Goal: Task Accomplishment & Management: Manage account settings

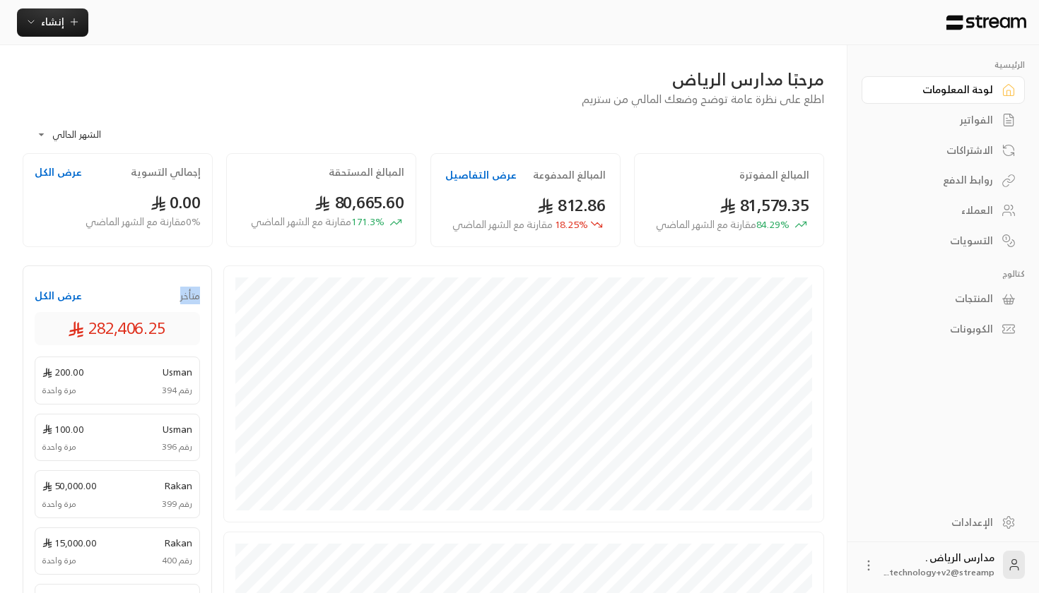
drag, startPoint x: 162, startPoint y: 299, endPoint x: 209, endPoint y: 297, distance: 47.4
click at [211, 298] on div "متأخر عرض الكل 282,406.25 Usman 200.00 رقم 394 مرة واحدة Usman 100.00 رقم 396 م…" at bounding box center [117, 601] width 189 height 670
click at [26, 20] on icon "button" at bounding box center [30, 21] width 11 height 11
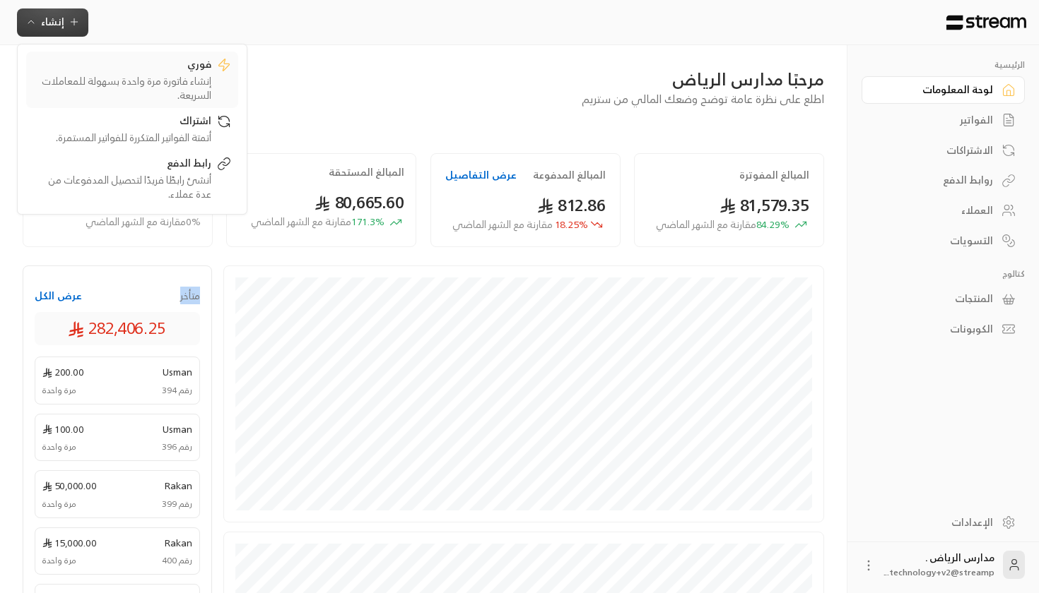
click at [172, 61] on div "فوري" at bounding box center [122, 65] width 178 height 17
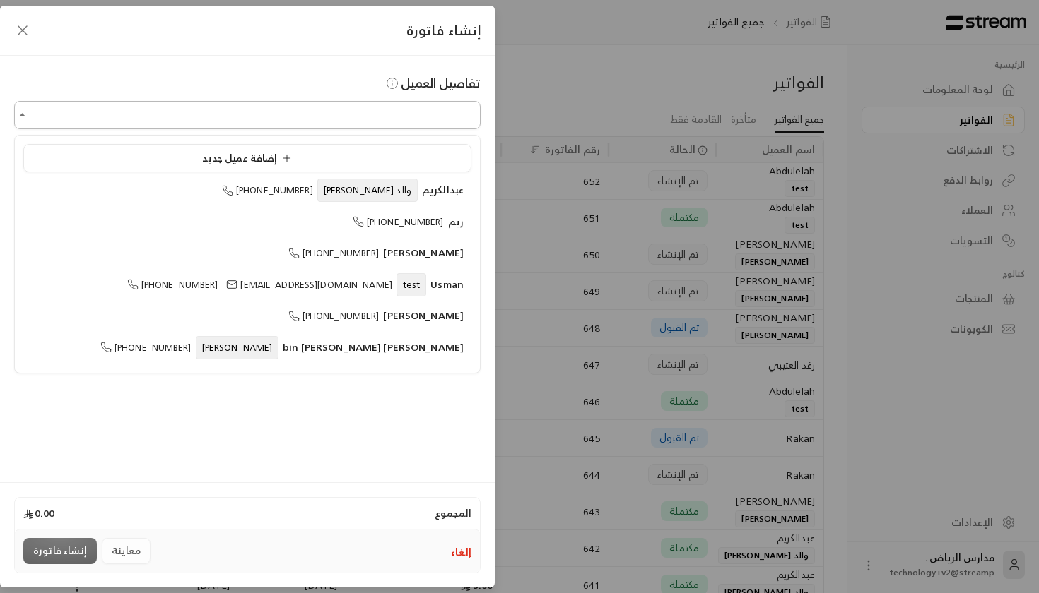
click at [340, 118] on input "اختر العميل" at bounding box center [247, 115] width 466 height 25
click at [361, 114] on input "اختر العميل" at bounding box center [247, 115] width 466 height 25
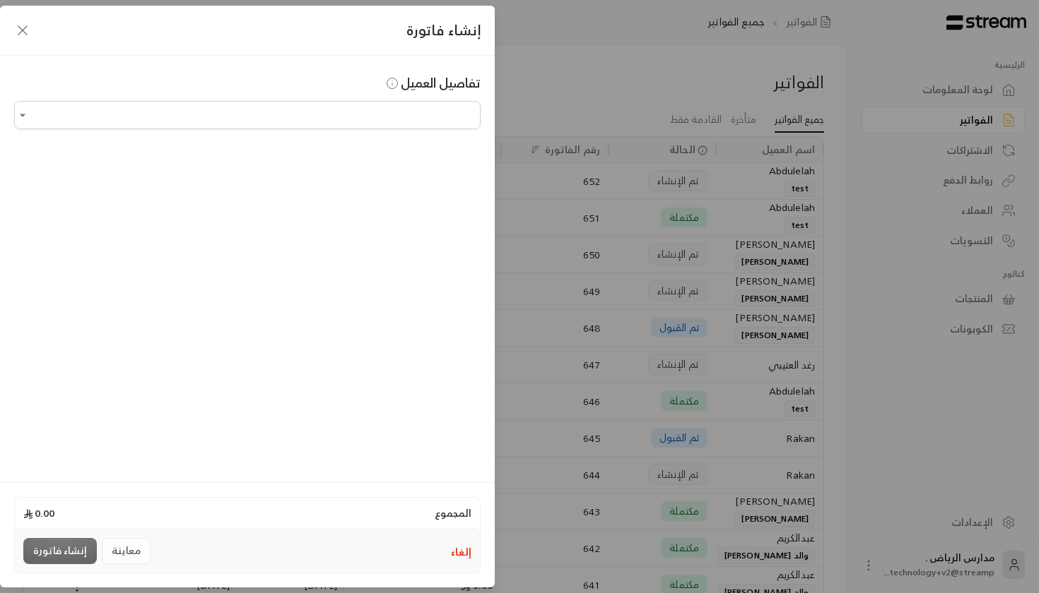
click at [266, 257] on div "تفاصيل العميل اختر العميل اختر العميل" at bounding box center [247, 267] width 495 height 422
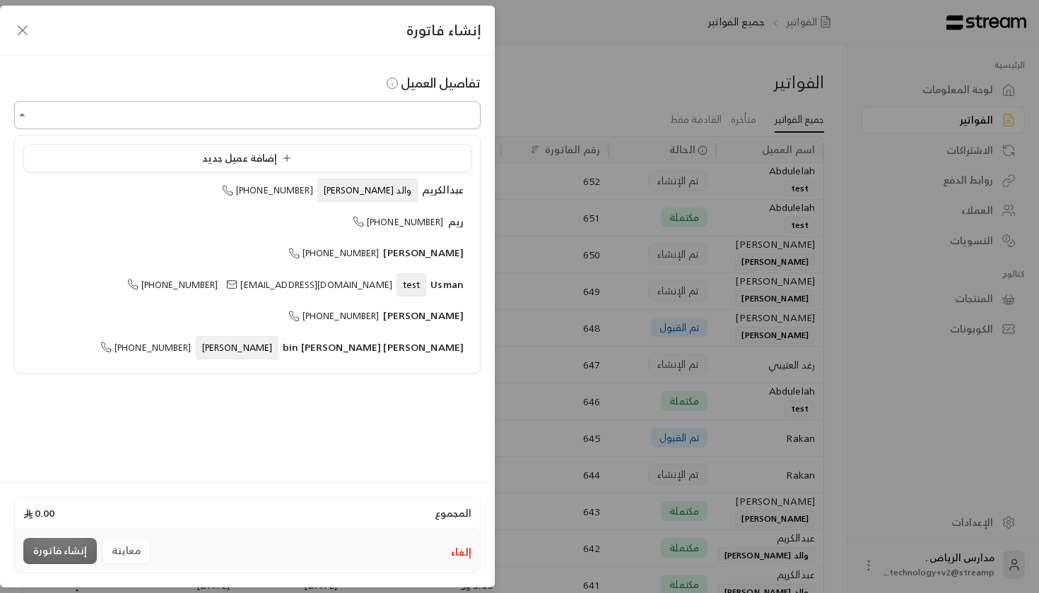
click at [215, 124] on input "اختر العميل" at bounding box center [247, 115] width 466 height 25
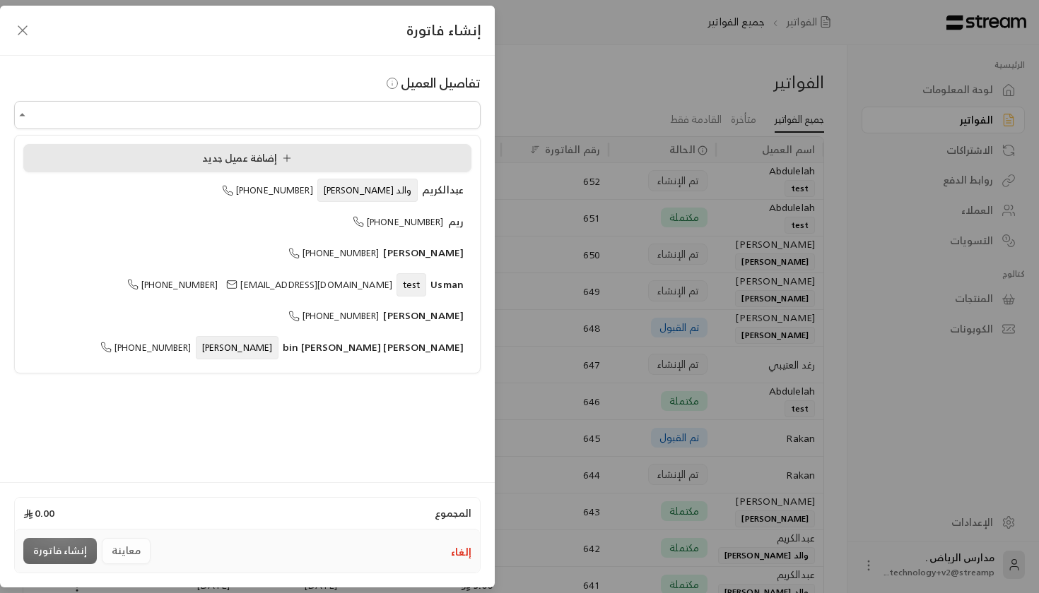
click at [227, 167] on li "إضافة عميل جديد" at bounding box center [247, 158] width 448 height 28
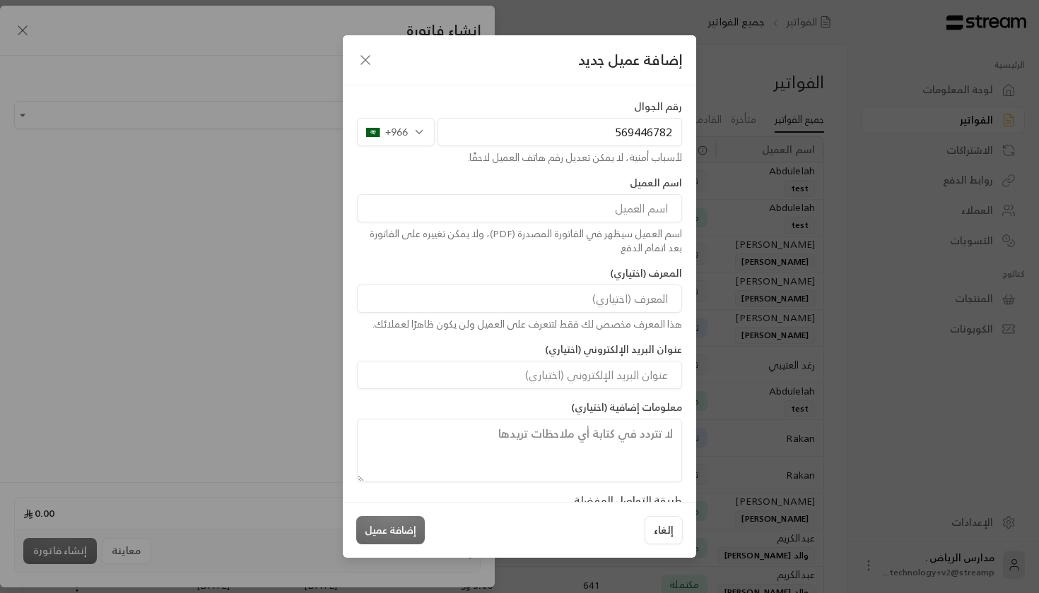
type input "569446782"
type input "h"
type input "[PERSON_NAME]"
click at [638, 329] on div "هذا المعرف مخصص لك فقط لتتعرف على العميل ولن يكون ظاهرًا لعملائك." at bounding box center [519, 324] width 325 height 14
click at [631, 303] on input at bounding box center [519, 299] width 325 height 28
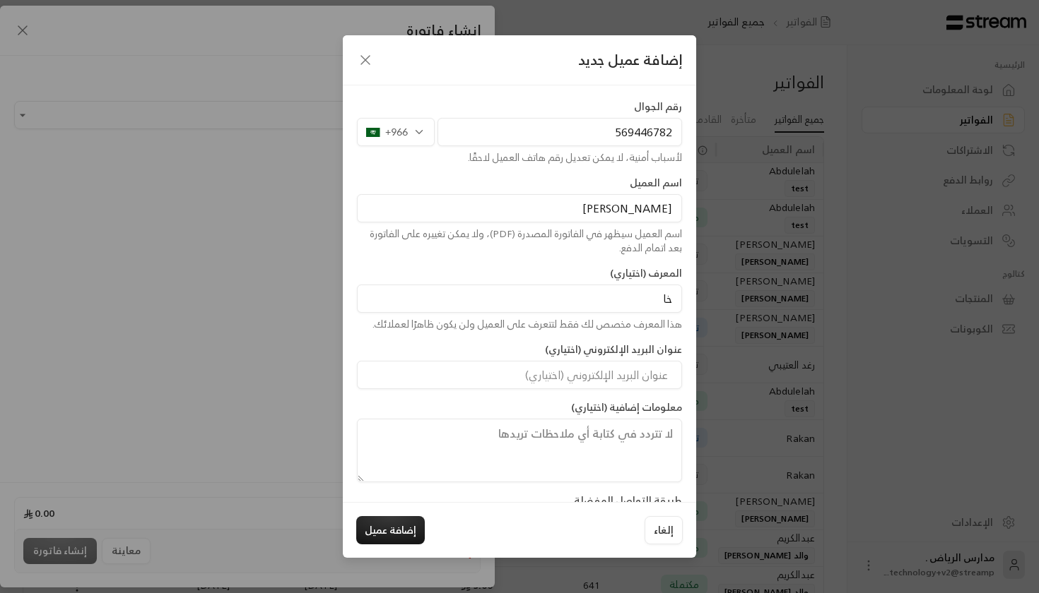
type input "خ"
type input "[PERSON_NAME]"
click at [569, 360] on div "عنوان البريد الإلكتروني (اختياري)" at bounding box center [519, 366] width 339 height 47
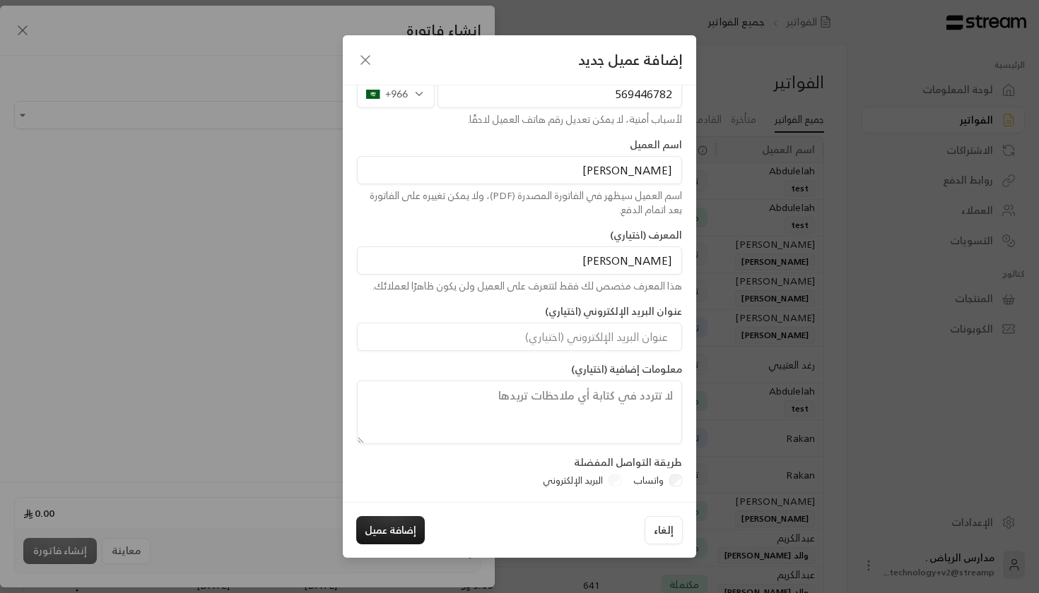
scroll to position [38, 0]
click at [601, 406] on textarea at bounding box center [519, 413] width 325 height 64
click at [383, 533] on button "إضافة عميل" at bounding box center [390, 530] width 69 height 28
type input "**********"
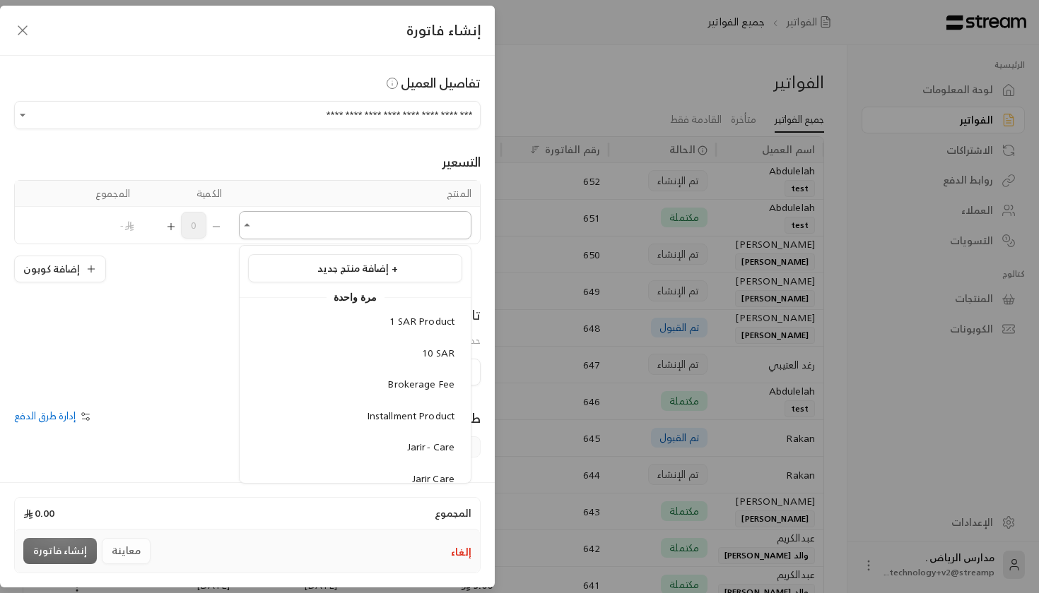
click at [415, 227] on input "اختر العميل" at bounding box center [355, 225] width 232 height 25
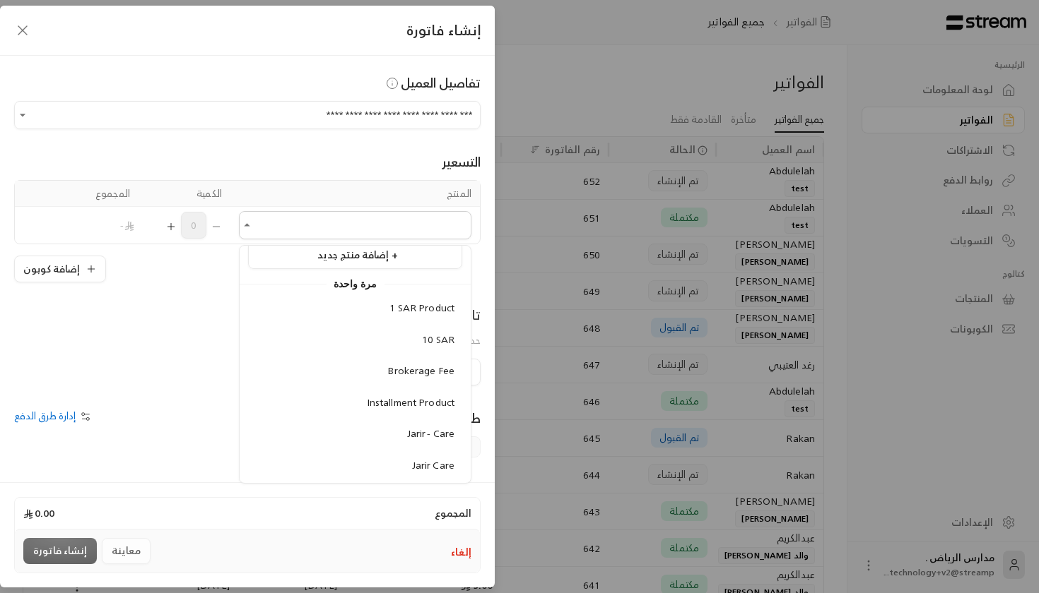
click at [423, 321] on div "1 SAR Product 10 SAR Brokerage Fee Installment Product Jarir - Care Jarir Care …" at bounding box center [355, 466] width 231 height 342
click at [423, 313] on span "1 SAR Product" at bounding box center [421, 308] width 65 height 18
type input "**********"
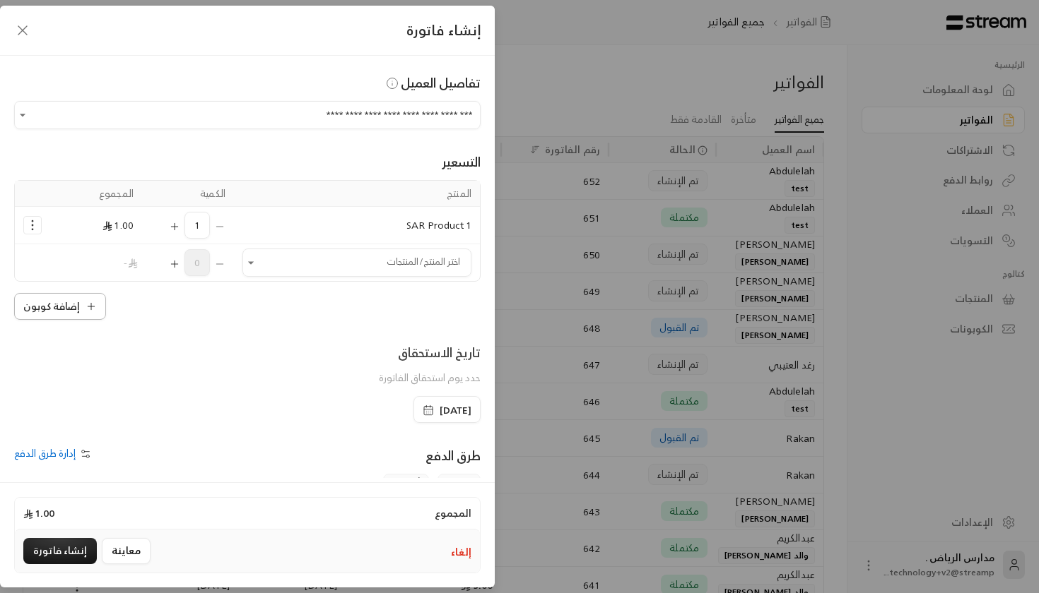
click at [87, 297] on button "إضافة كوبون" at bounding box center [60, 306] width 92 height 27
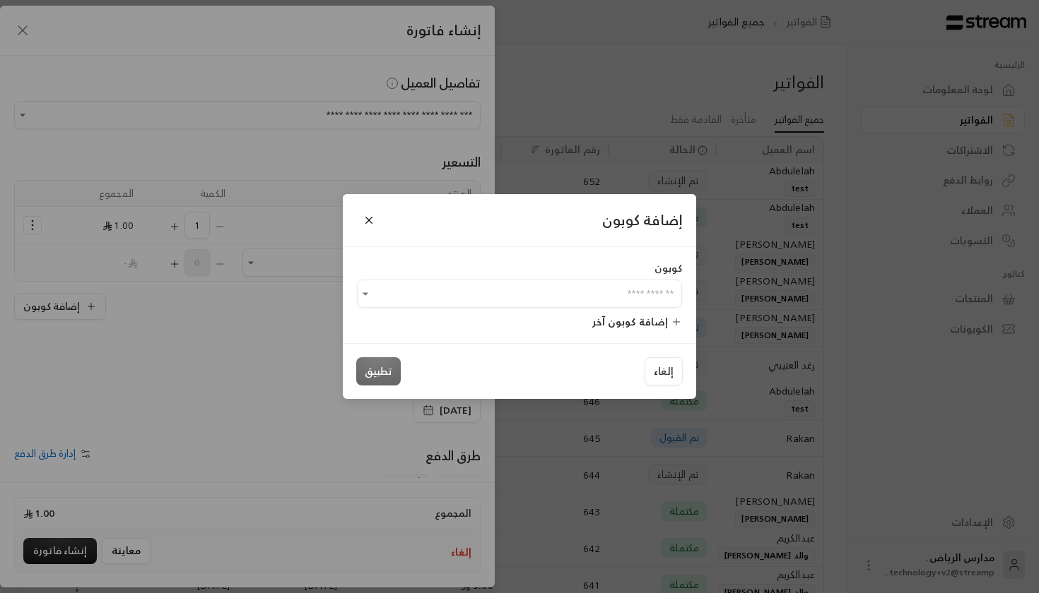
click at [518, 310] on div "كوبون ​ إضافة كوبون آخر" at bounding box center [519, 294] width 353 height 95
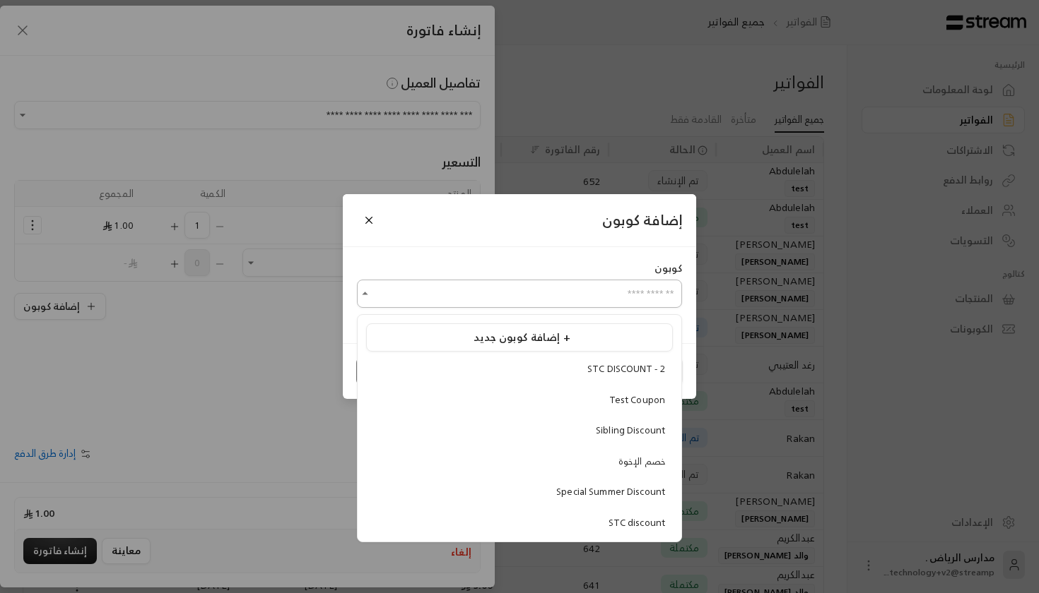
click at [508, 287] on input "اختر العميل" at bounding box center [519, 294] width 325 height 25
click at [543, 271] on div "كوبون" at bounding box center [519, 268] width 325 height 14
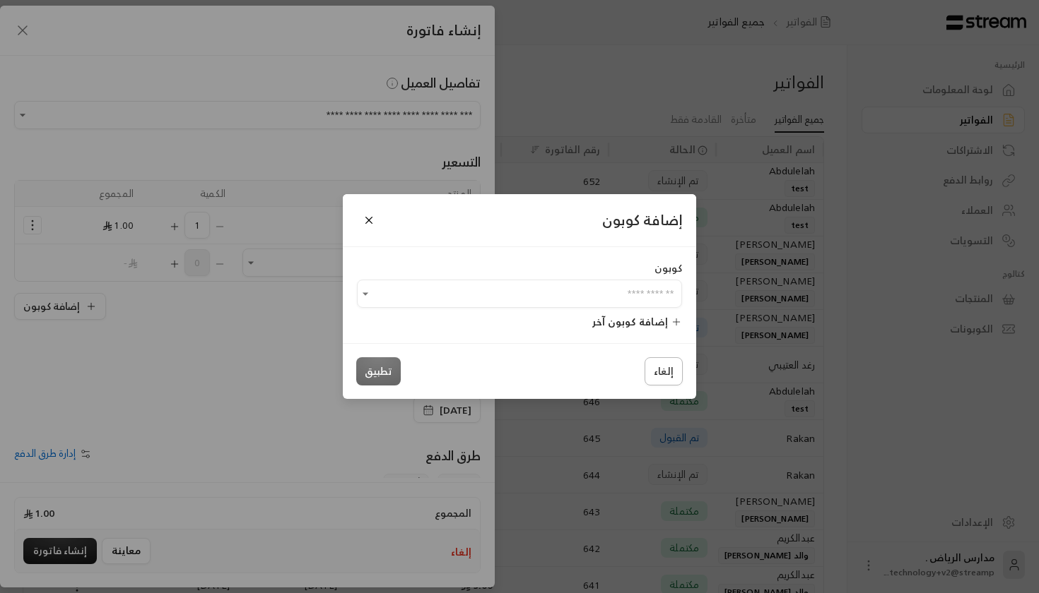
click at [659, 361] on button "إلغاء" at bounding box center [663, 371] width 38 height 28
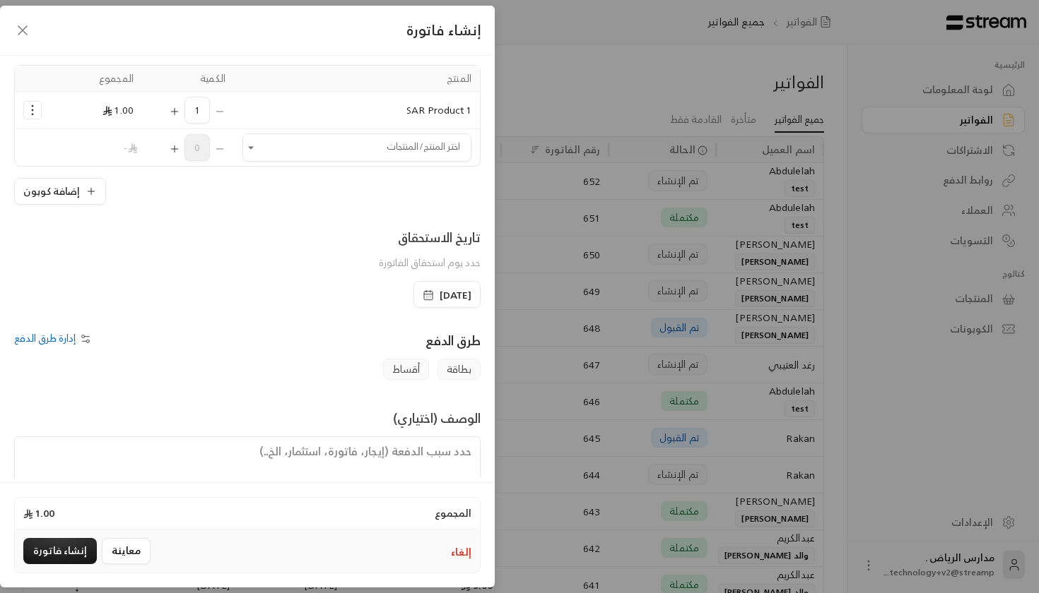
scroll to position [122, 0]
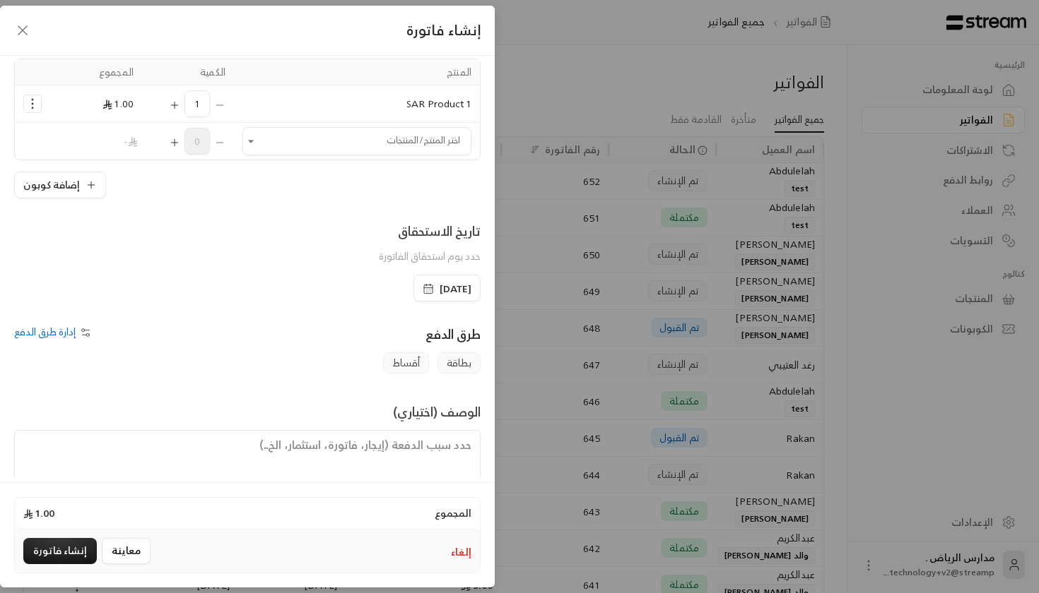
click at [69, 327] on span "إدارة طرق الدفع" at bounding box center [44, 332] width 61 height 18
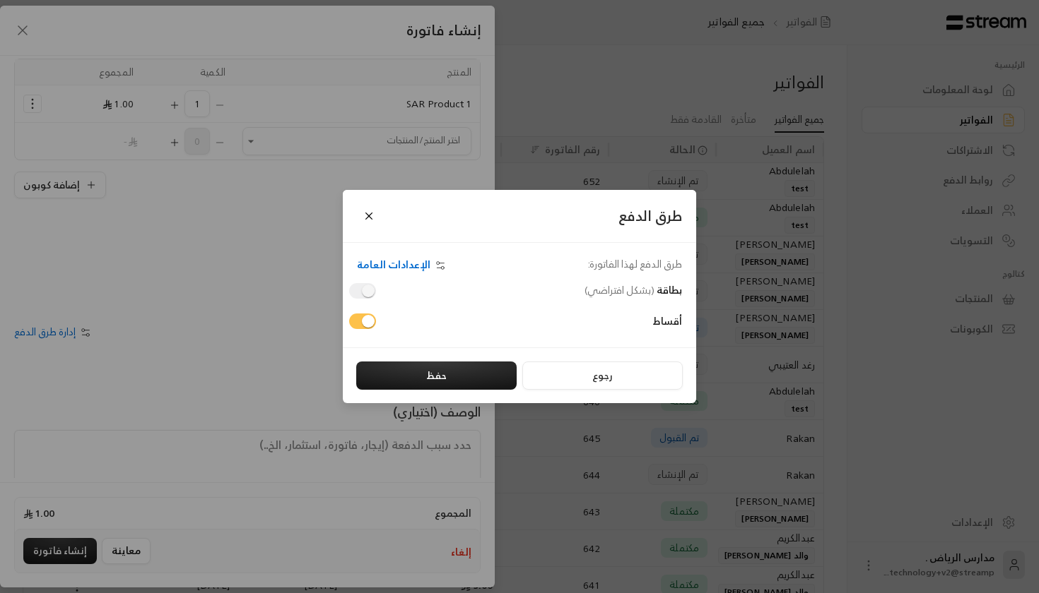
click at [295, 372] on div "طرق الدفع طرق الدفع لهذا الفاتورة: الإعدادات العامة بطاقة ( بشكل افتراضي ) أقسا…" at bounding box center [519, 296] width 1039 height 593
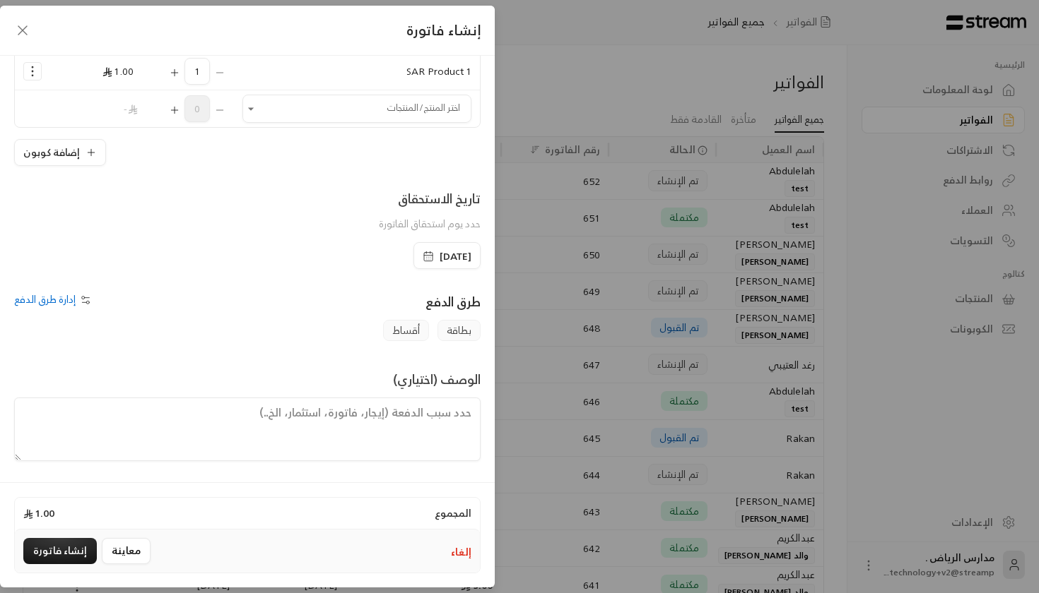
scroll to position [154, 0]
click at [47, 549] on button "إنشاء فاتورة" at bounding box center [59, 551] width 73 height 26
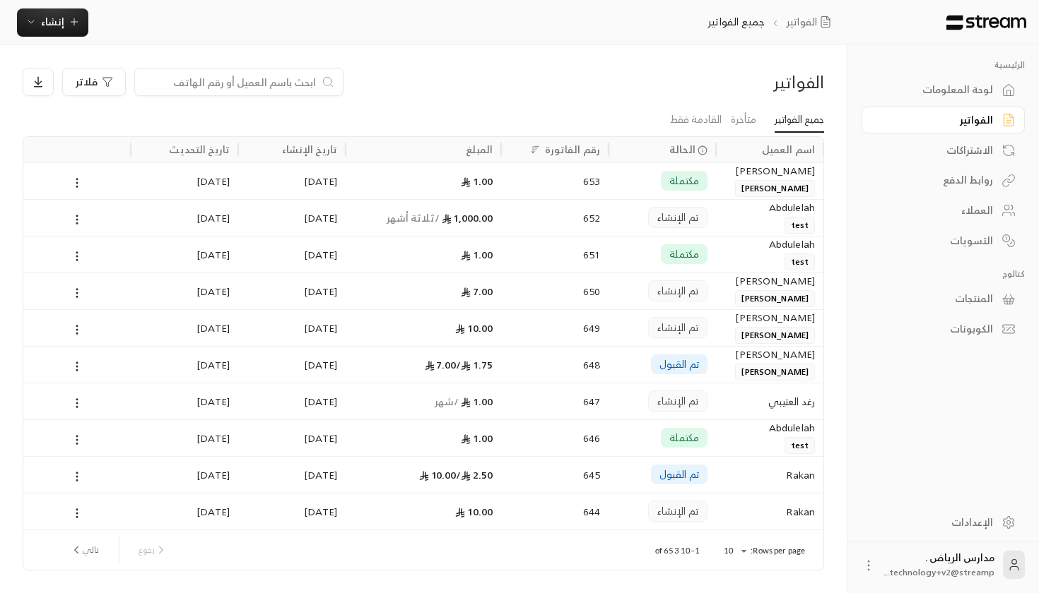
click at [350, 178] on div "1.00" at bounding box center [422, 180] width 155 height 37
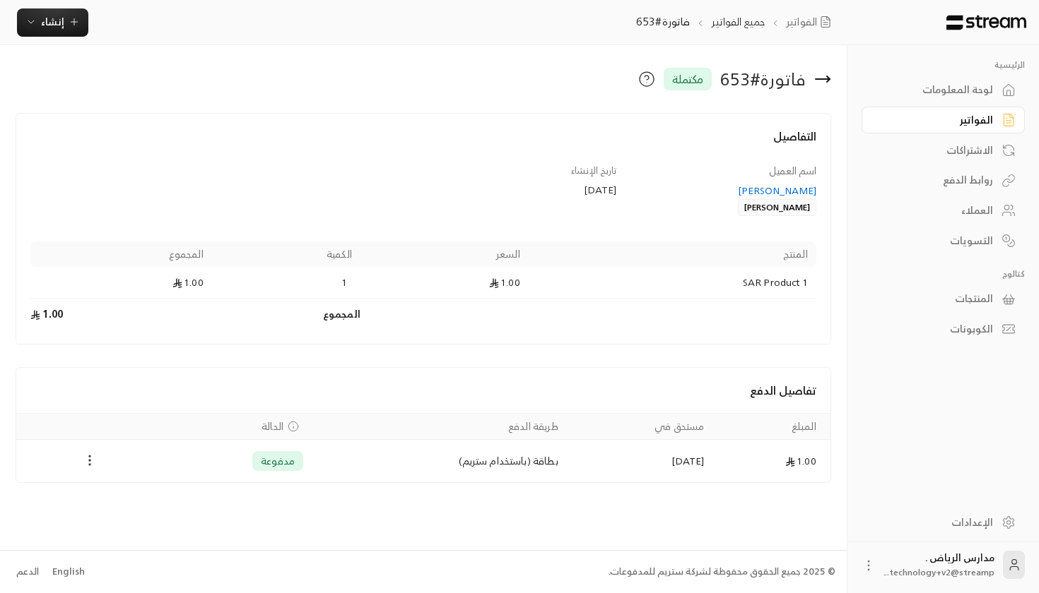
click at [90, 457] on circle "Payments" at bounding box center [89, 456] width 1 height 1
click at [107, 530] on li "استرداد" at bounding box center [122, 522] width 68 height 25
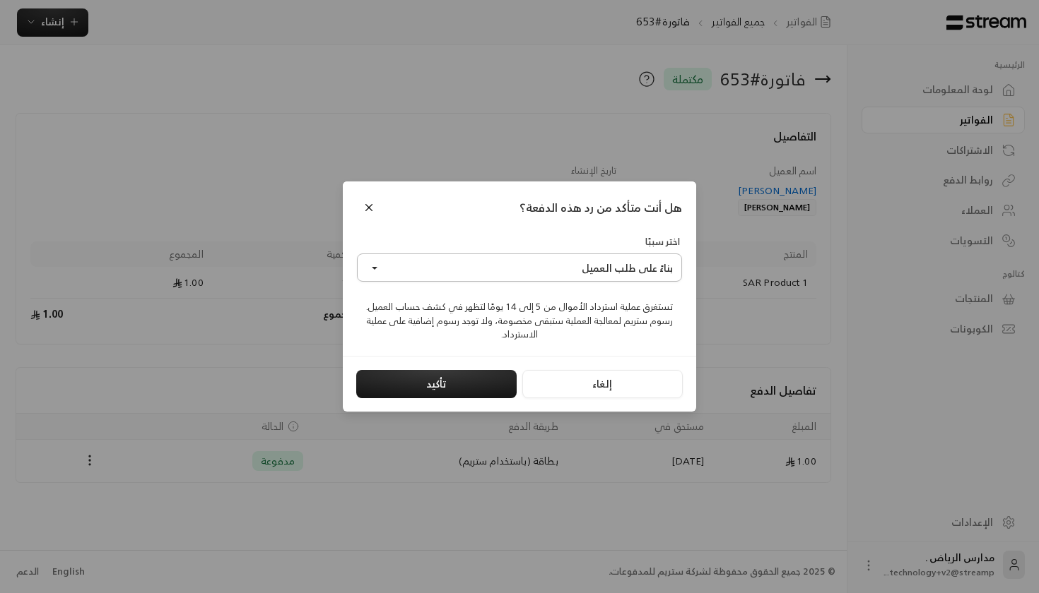
click at [516, 270] on button "بناءً على طلب العميل" at bounding box center [519, 268] width 325 height 28
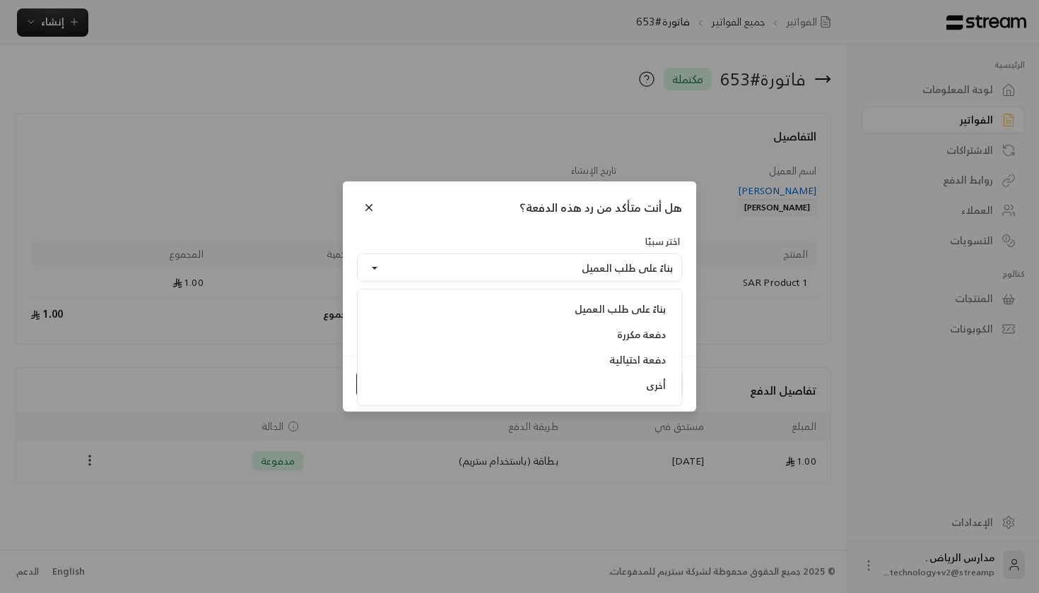
click at [545, 235] on div "هل أنت متأكد من رد هذه الدفعة؟" at bounding box center [519, 209] width 353 height 54
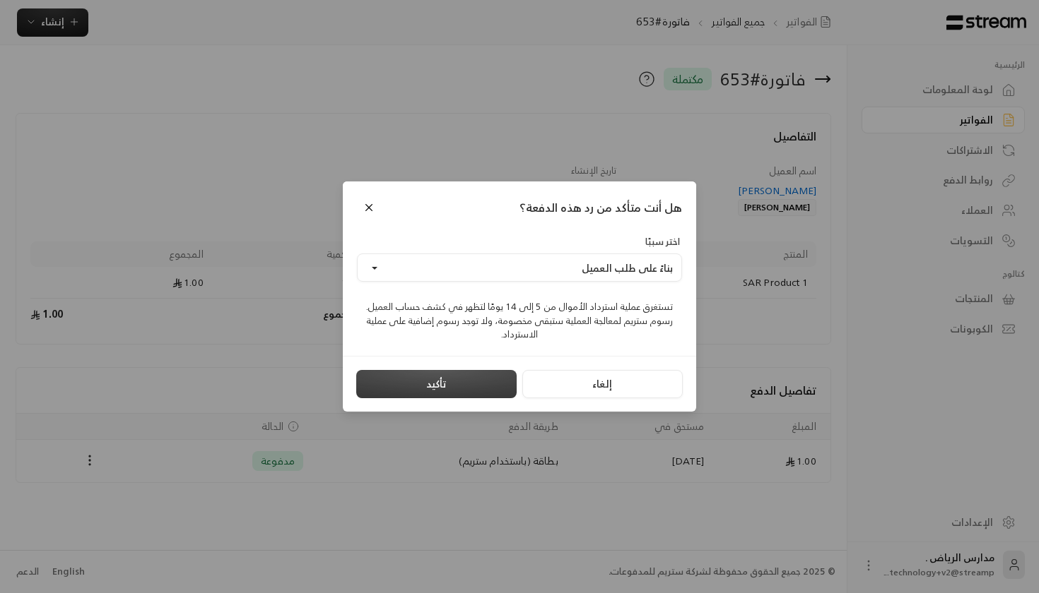
click at [469, 385] on button "تأكيد" at bounding box center [436, 384] width 160 height 28
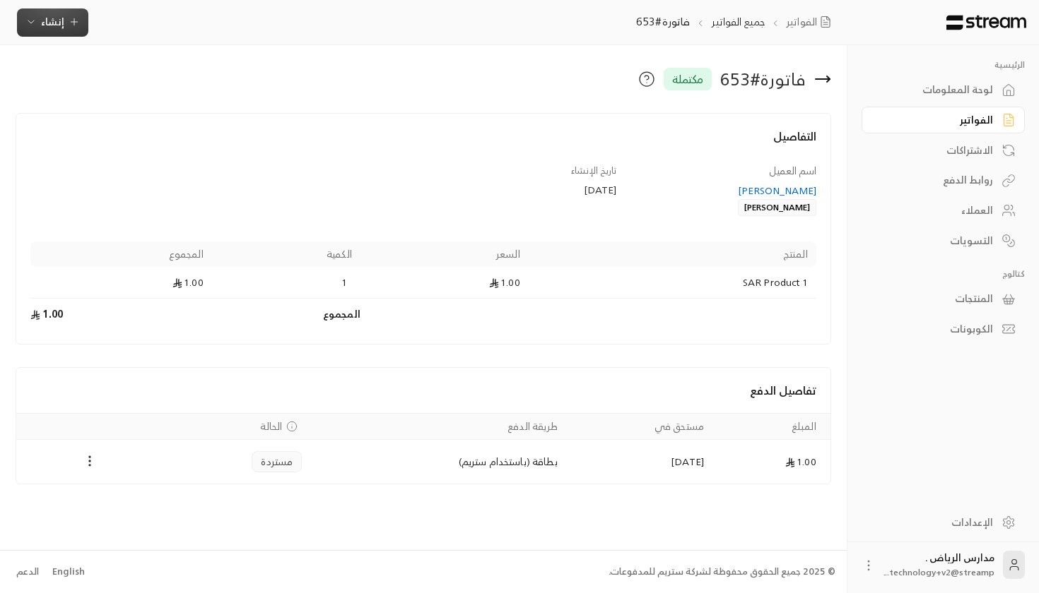
click at [39, 25] on span "إنشاء" at bounding box center [52, 22] width 54 height 18
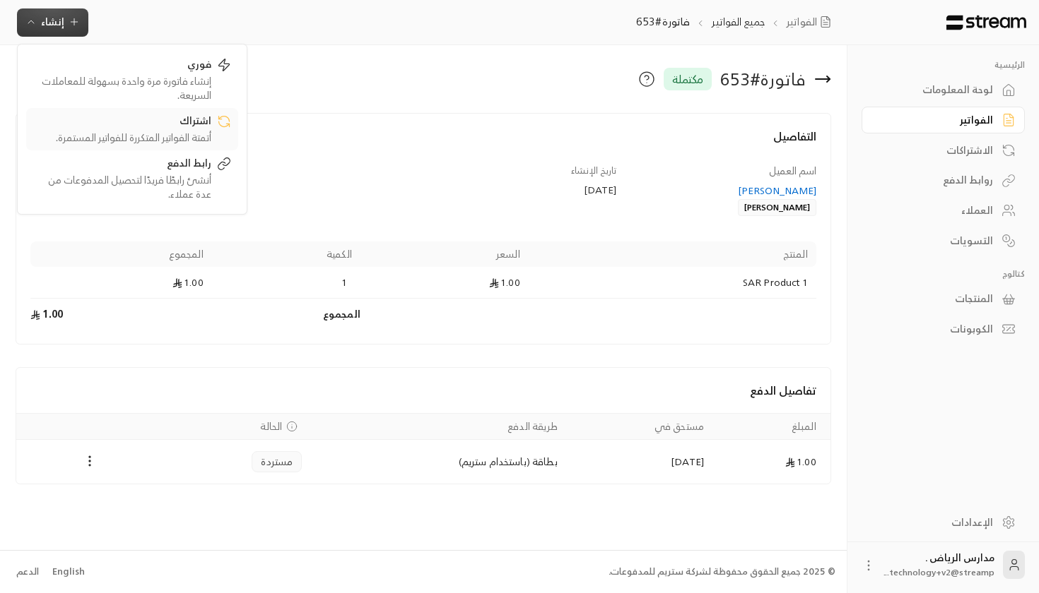
click at [206, 124] on div "اشتراك" at bounding box center [122, 122] width 178 height 17
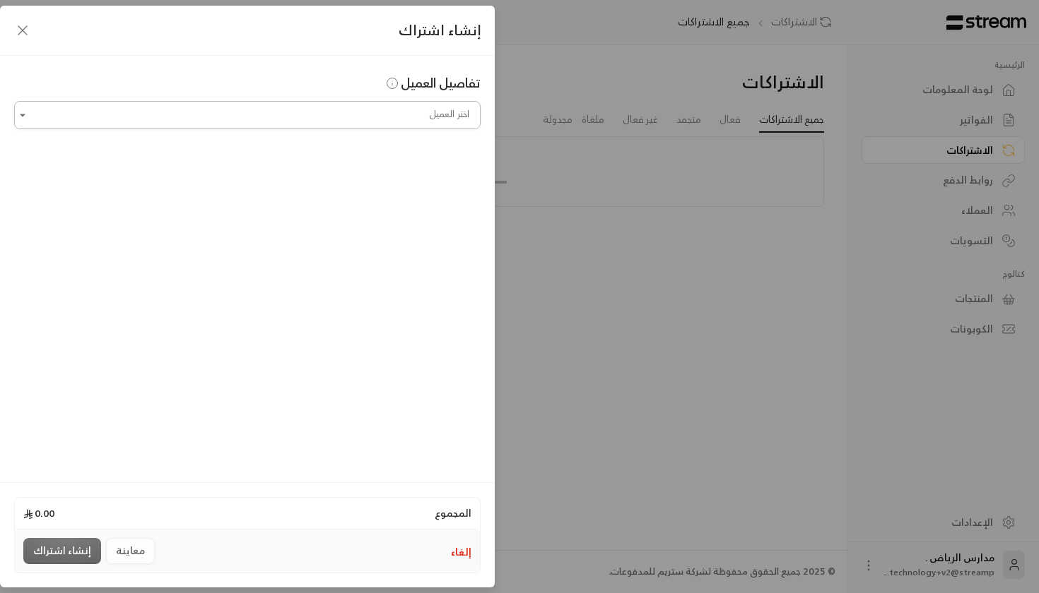
click at [389, 119] on input "اختر العميل" at bounding box center [247, 115] width 466 height 25
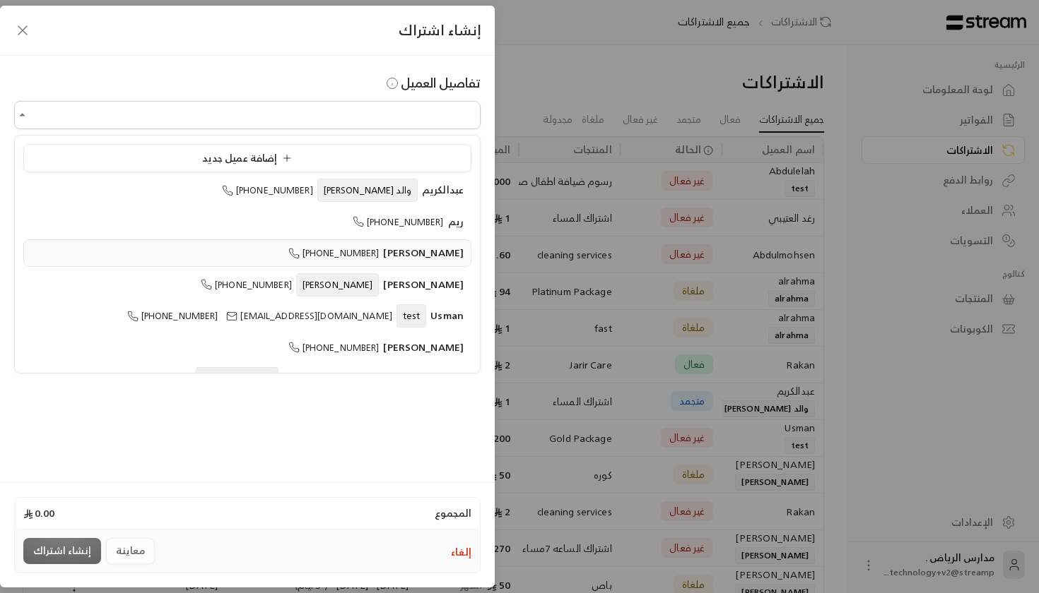
scroll to position [0, -1]
click at [292, 280] on span "[PHONE_NUMBER]" at bounding box center [246, 285] width 91 height 16
type input "**********"
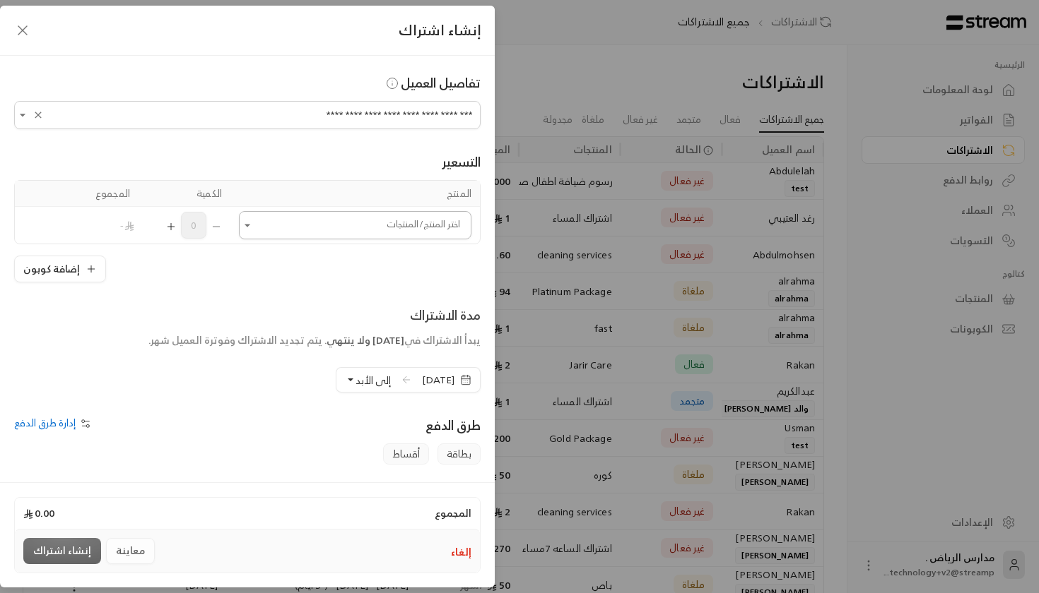
click at [271, 232] on input "اختر العميل" at bounding box center [355, 225] width 232 height 25
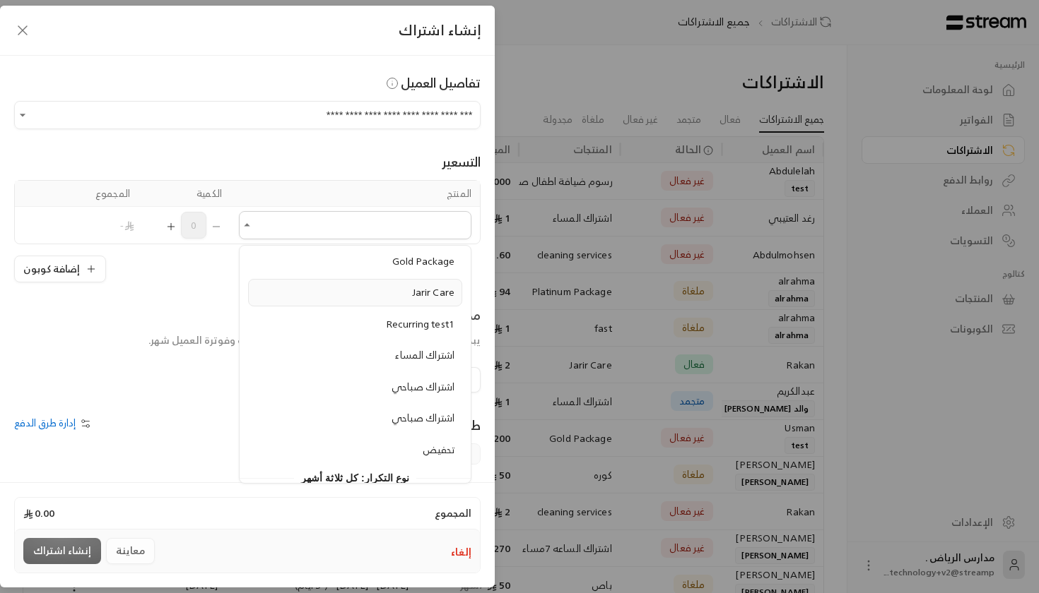
scroll to position [429, 0]
click at [423, 377] on span "اشتراك صباحي" at bounding box center [422, 386] width 63 height 18
type input "**********"
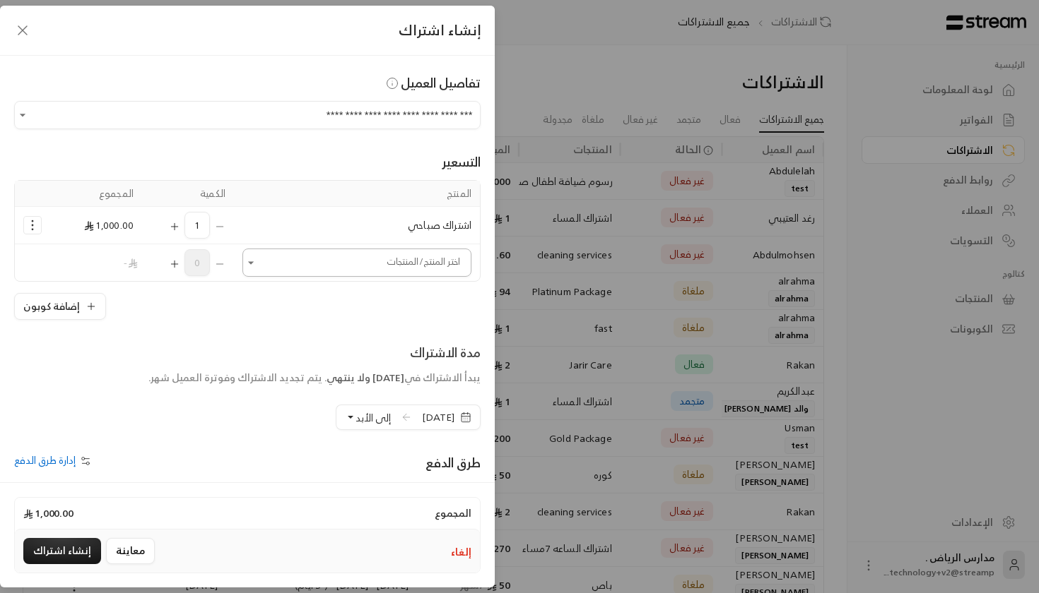
click at [259, 260] on div "اختر المنتج/المنتجات" at bounding box center [356, 263] width 229 height 28
click at [292, 225] on td "اشتراك صباحي" at bounding box center [357, 225] width 246 height 37
click at [31, 221] on icon "Selected Products" at bounding box center [32, 225] width 14 height 14
click at [89, 278] on span "إزالة المنتج" at bounding box center [93, 285] width 40 height 16
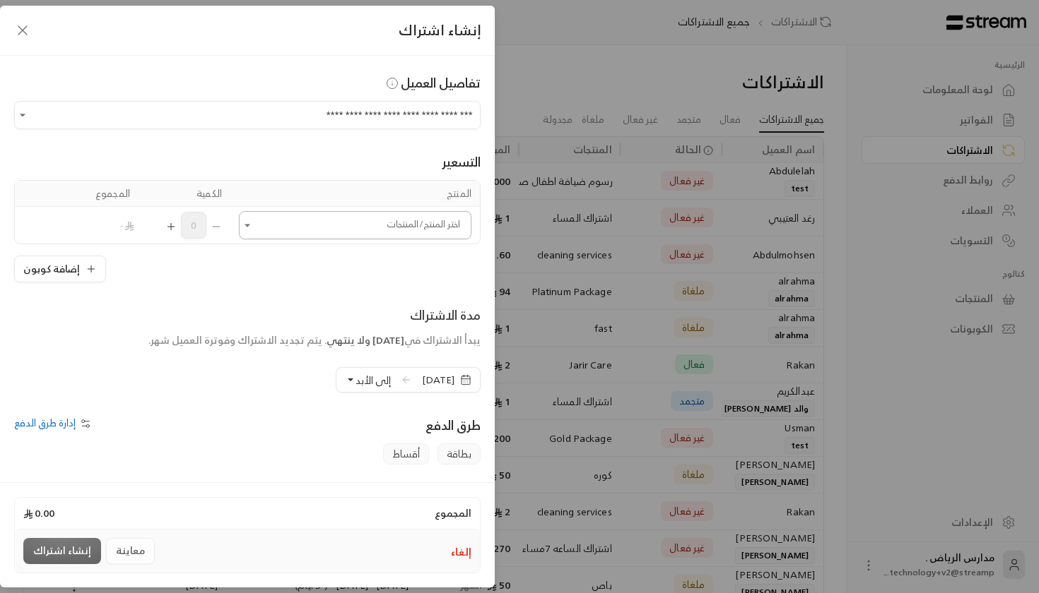
click at [250, 220] on icon "Open" at bounding box center [247, 225] width 14 height 14
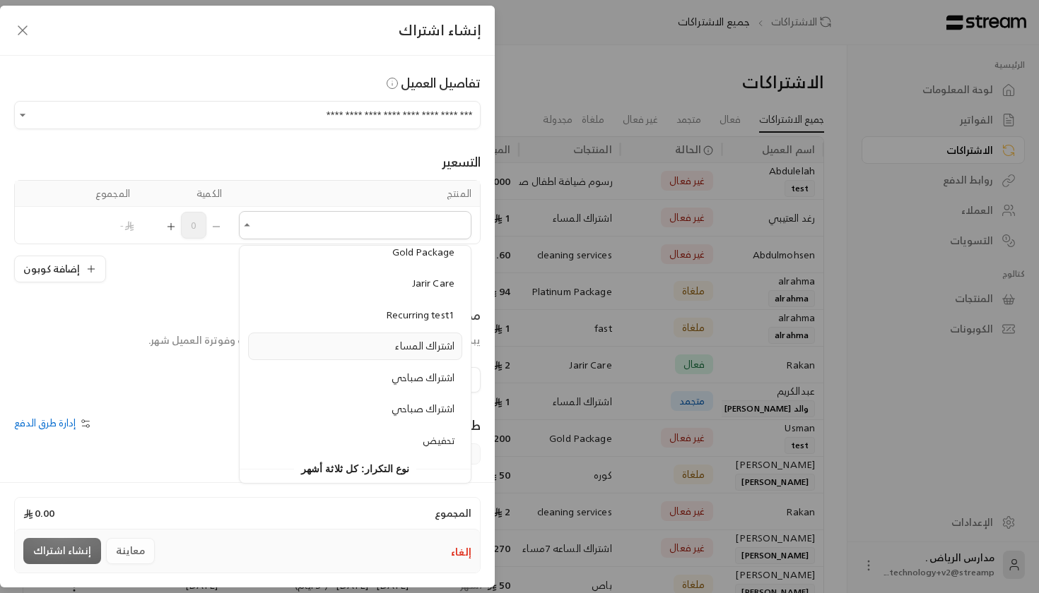
scroll to position [435, 0]
click at [358, 314] on div "Recurring test1" at bounding box center [355, 316] width 199 height 15
type input "**********"
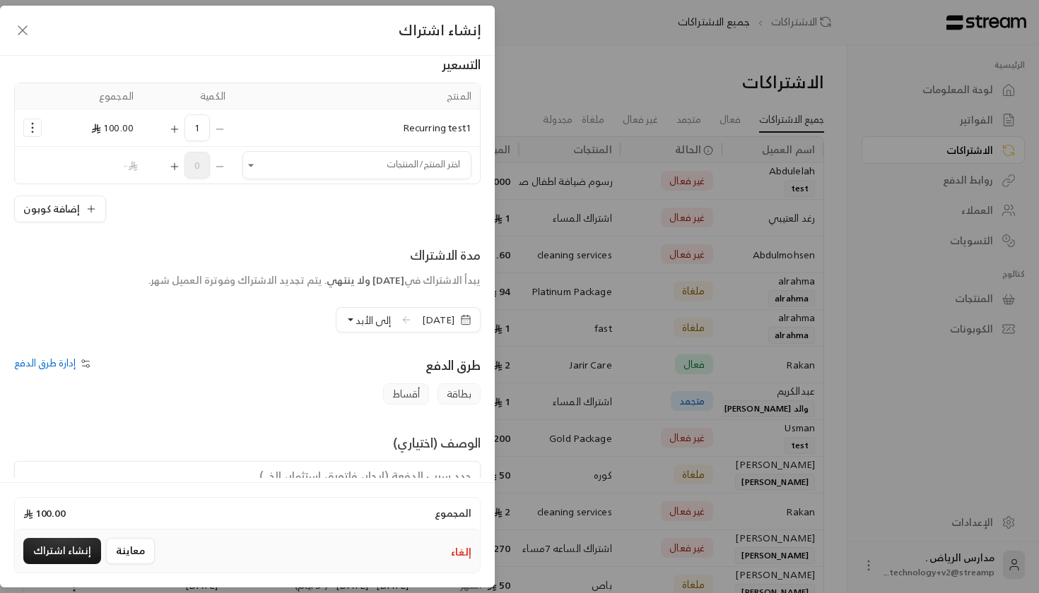
scroll to position [98, 0]
click at [424, 316] on span "[DATE]" at bounding box center [438, 319] width 32 height 14
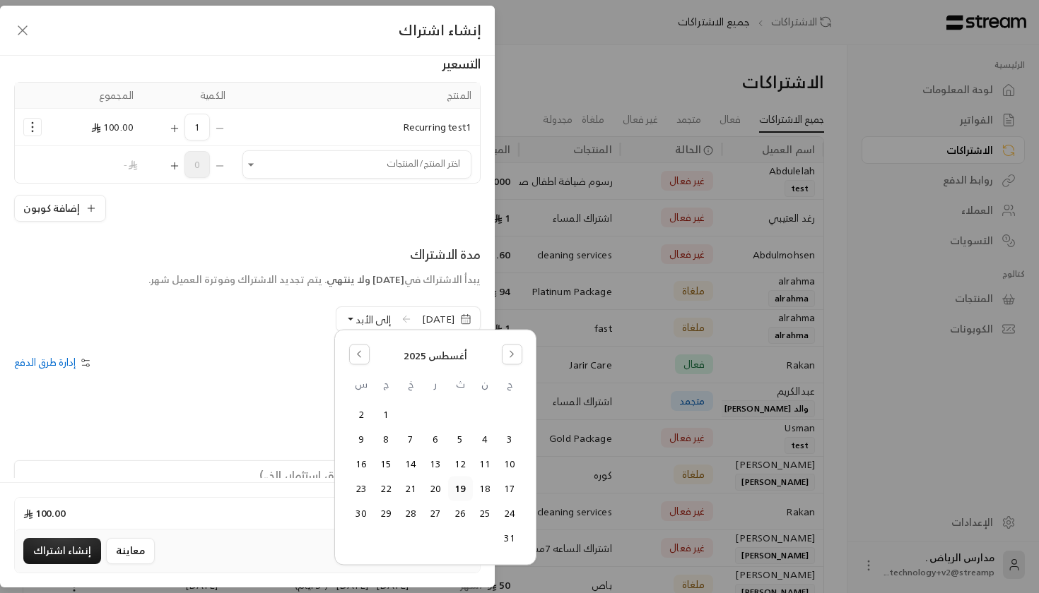
click at [355, 319] on span "إلى الأبد" at bounding box center [372, 320] width 35 height 18
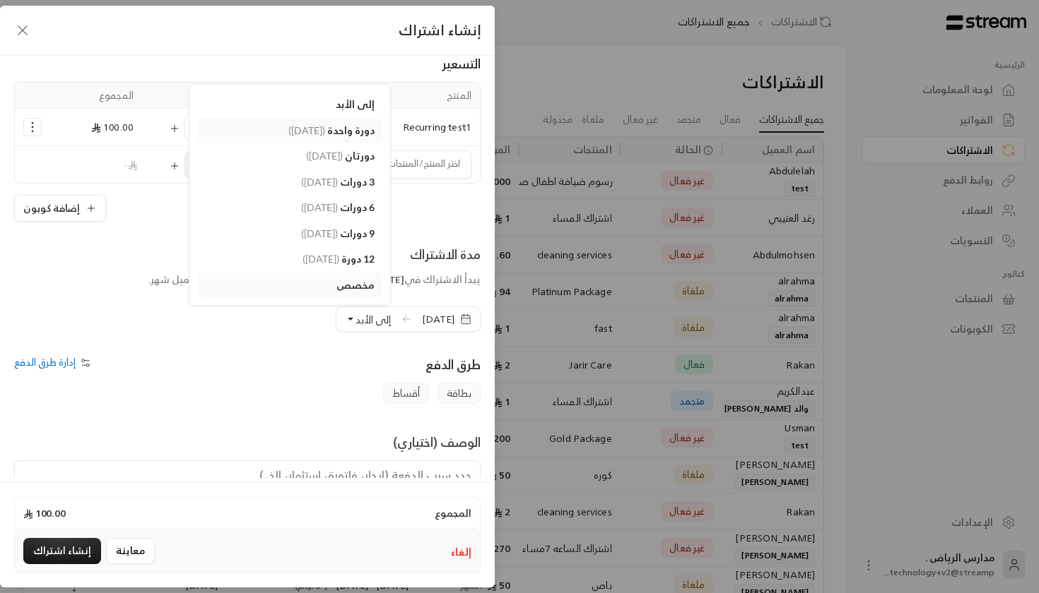
click at [300, 132] on span "( [DATE] )" at bounding box center [306, 130] width 37 height 12
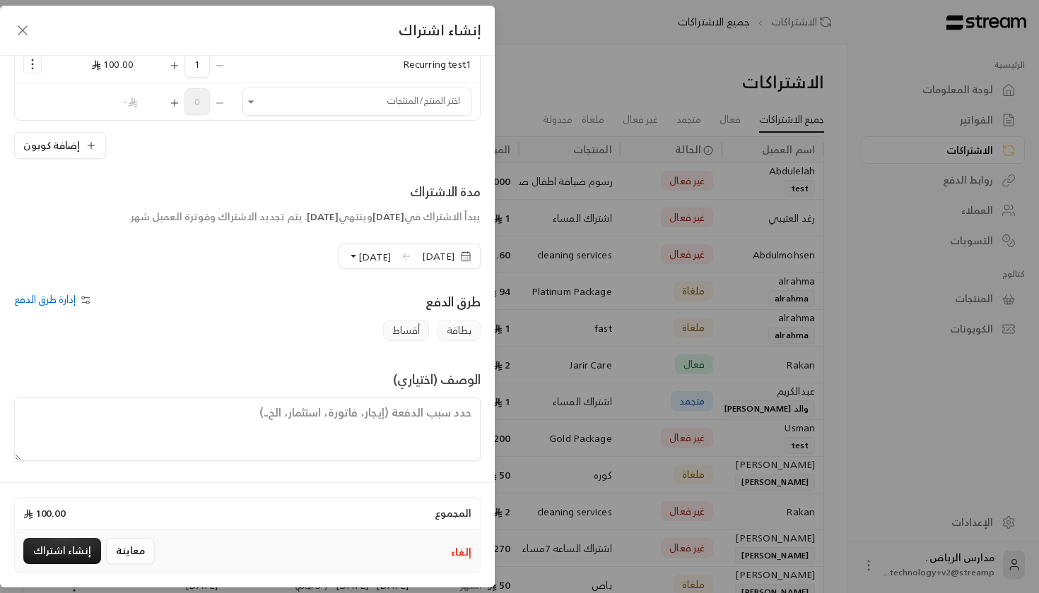
scroll to position [161, 0]
click at [75, 300] on span "إدارة طرق الدفع" at bounding box center [44, 299] width 61 height 18
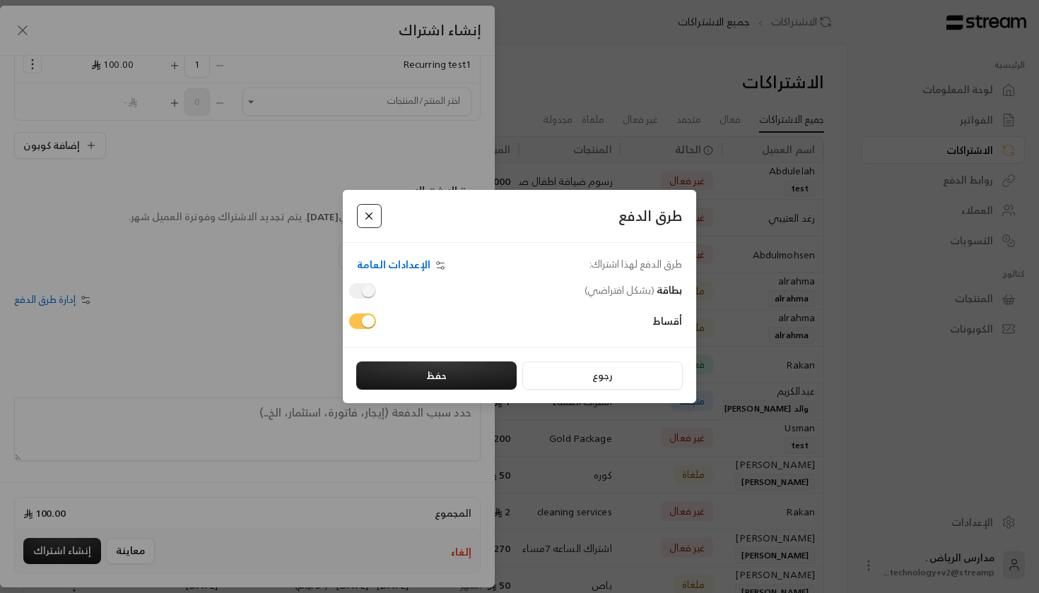
click at [365, 215] on button "Close" at bounding box center [369, 216] width 25 height 25
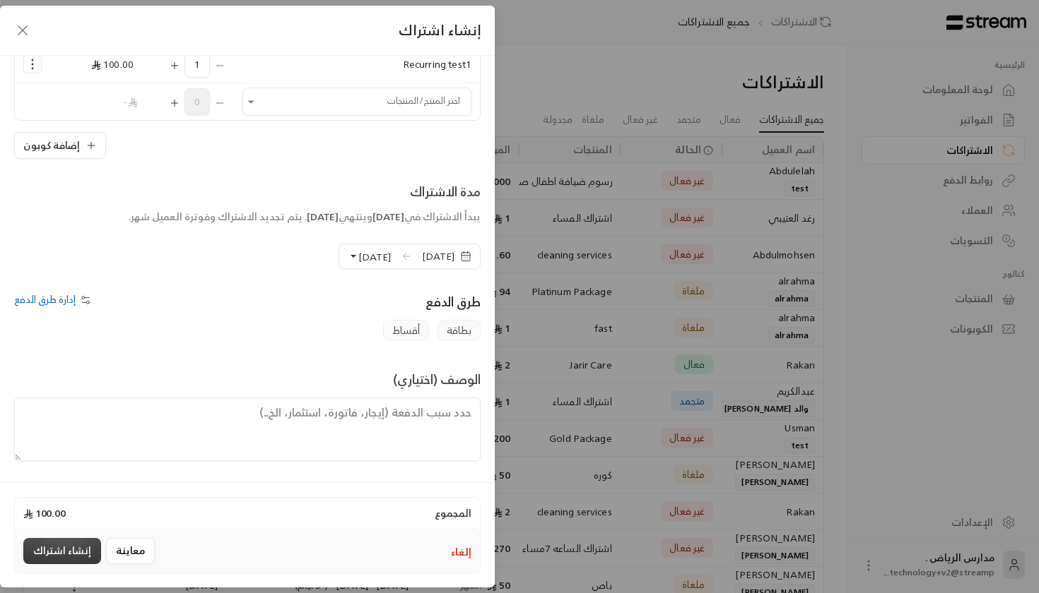
click at [46, 552] on button "إنشاء اشتراك" at bounding box center [62, 551] width 78 height 26
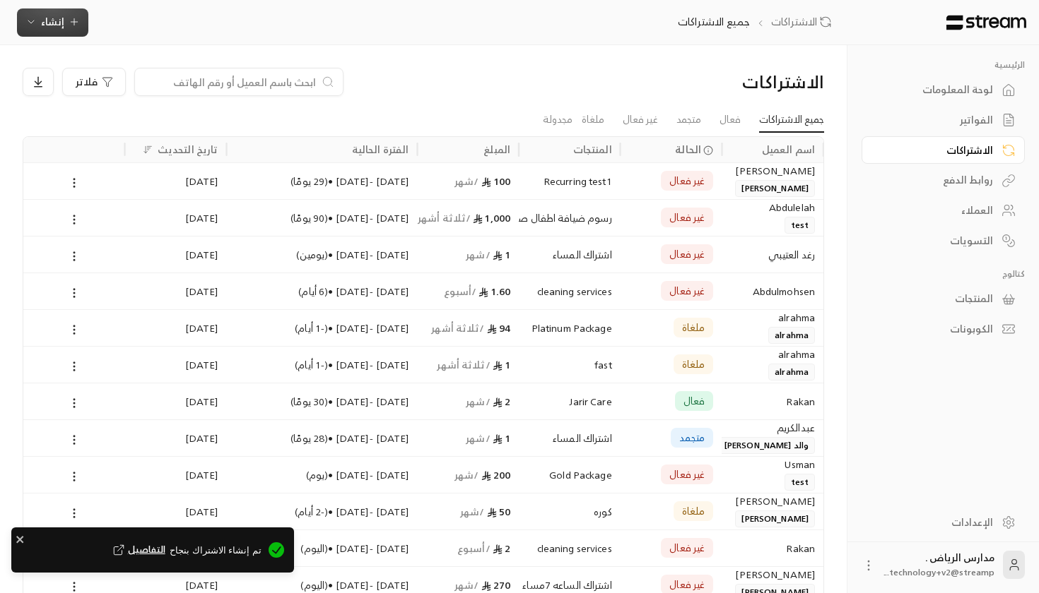
scroll to position [0, -1]
click at [159, 553] on span "التفاصيل" at bounding box center [137, 550] width 55 height 14
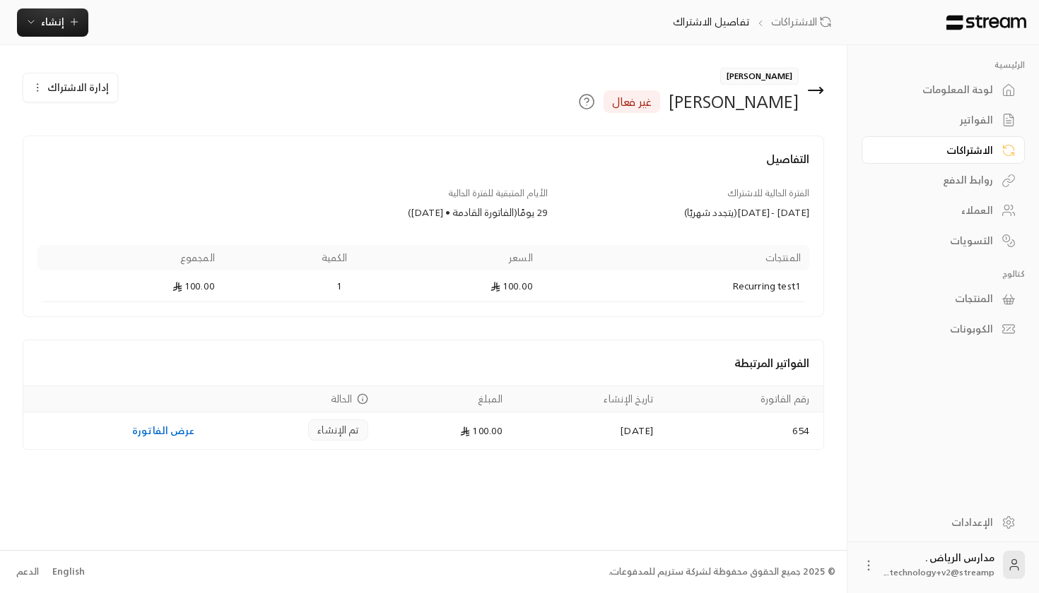
click at [946, 141] on link "الاشتراكات" at bounding box center [942, 150] width 163 height 28
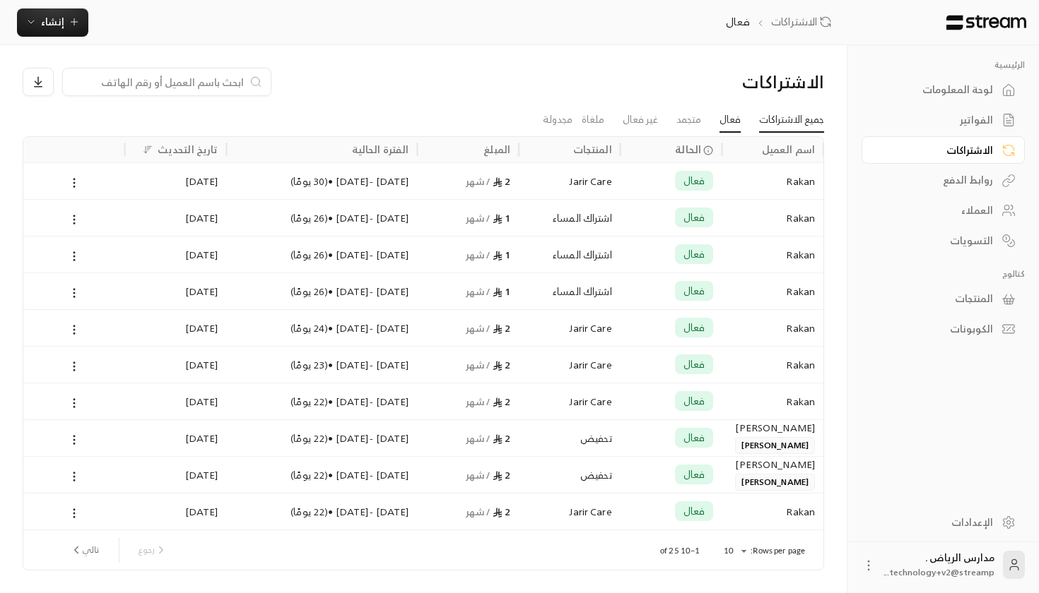
click at [768, 125] on link "جميع الاشتراكات" at bounding box center [791, 119] width 65 height 25
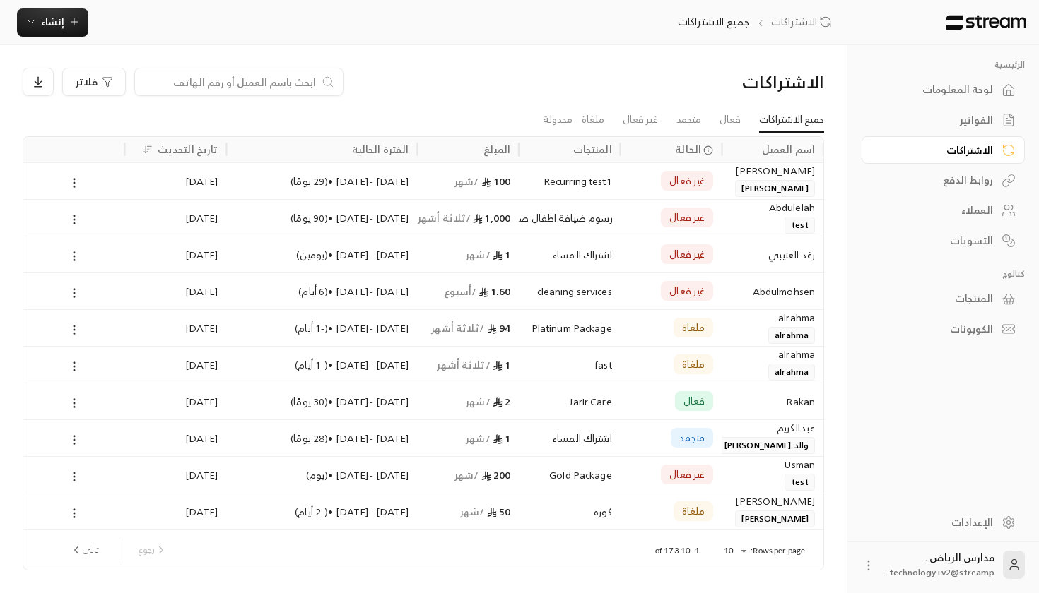
click at [764, 403] on div "Rakan" at bounding box center [772, 402] width 85 height 36
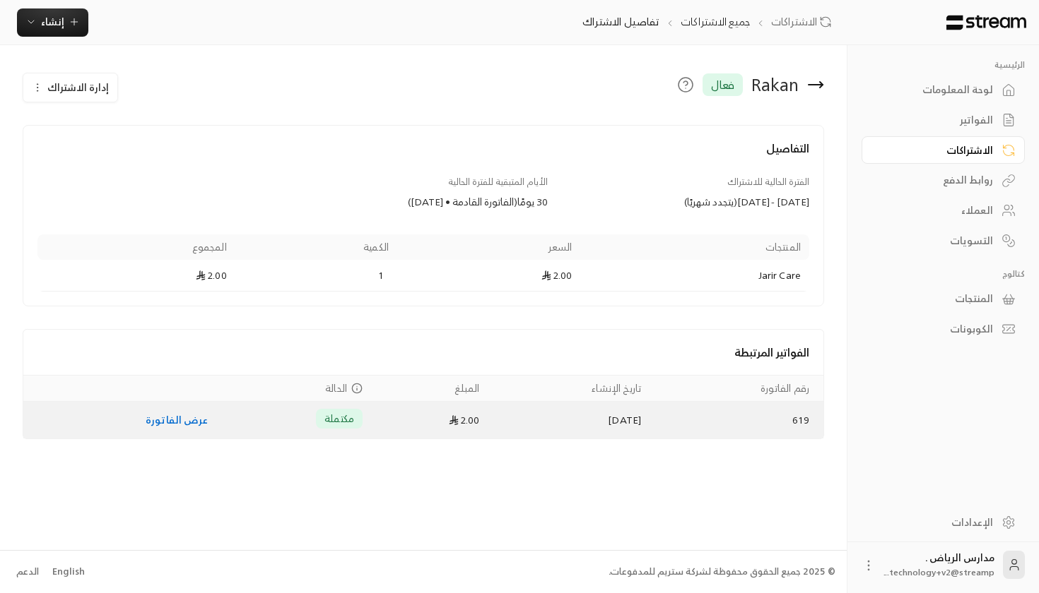
click at [159, 418] on link "عرض الفاتورة" at bounding box center [177, 420] width 62 height 18
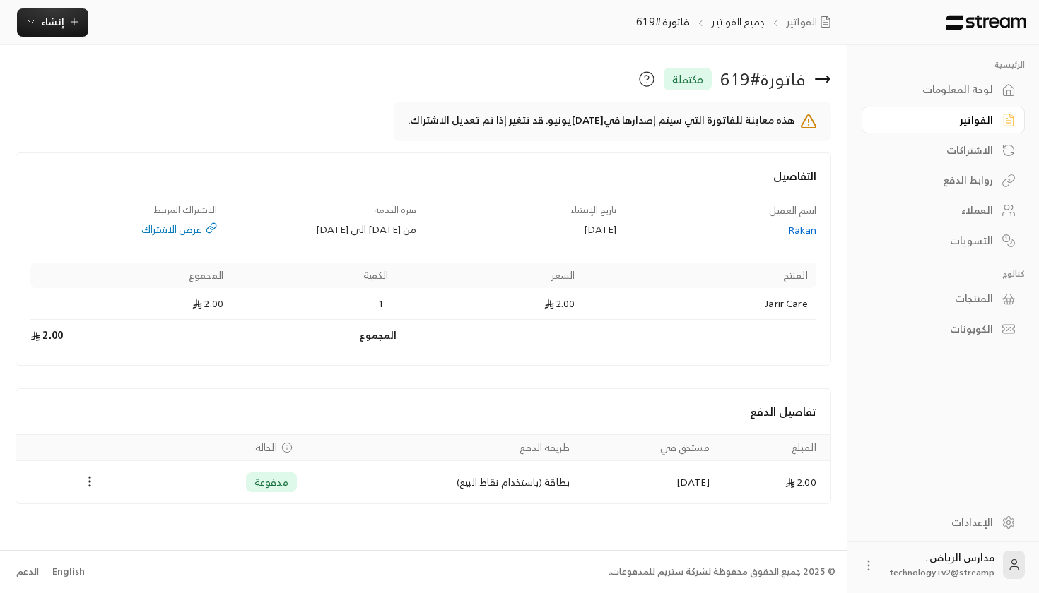
click at [990, 83] on div "لوحة المعلومات" at bounding box center [936, 90] width 114 height 14
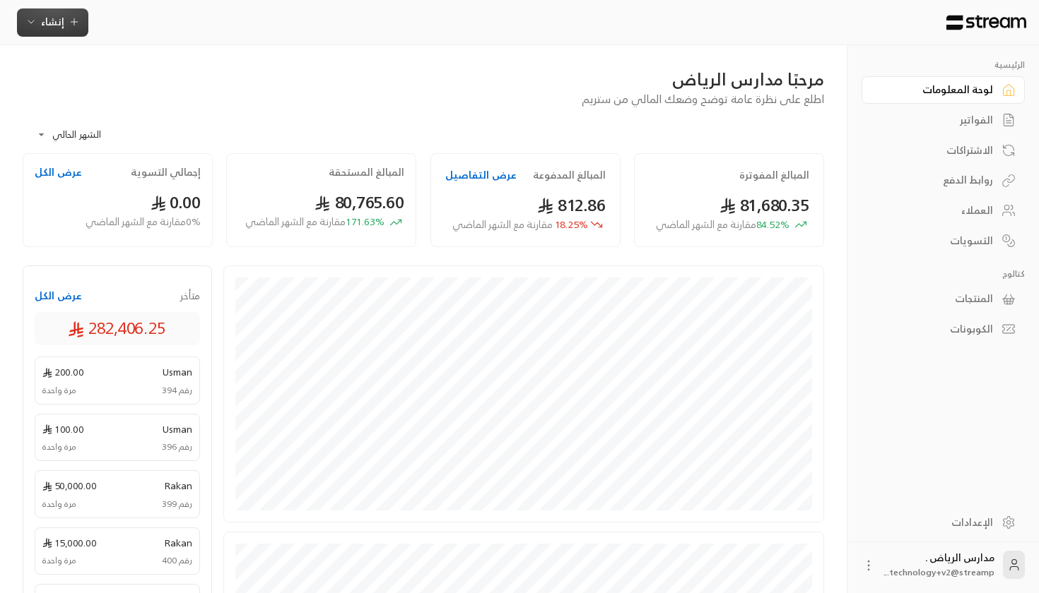
click at [56, 35] on button "إنشاء" at bounding box center [52, 22] width 71 height 28
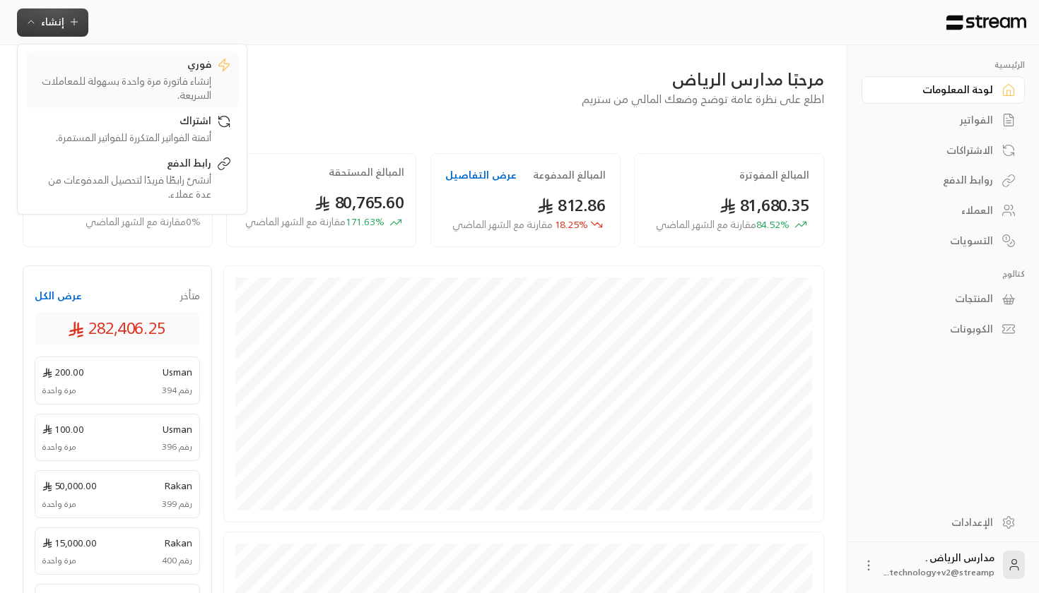
click at [170, 67] on div "فوري" at bounding box center [122, 65] width 178 height 17
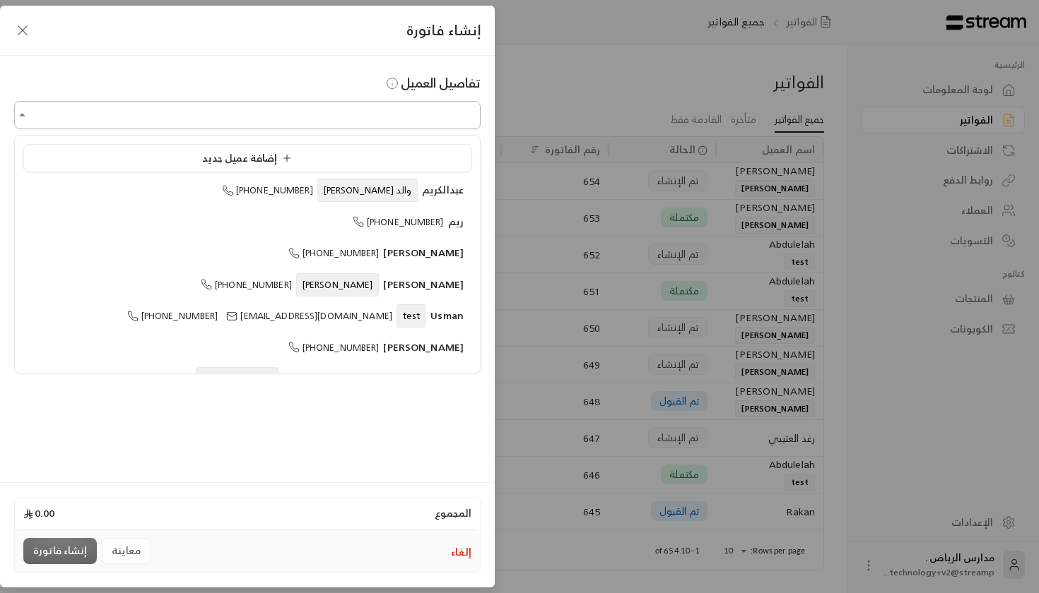
click at [271, 120] on input "اختر العميل" at bounding box center [247, 115] width 466 height 25
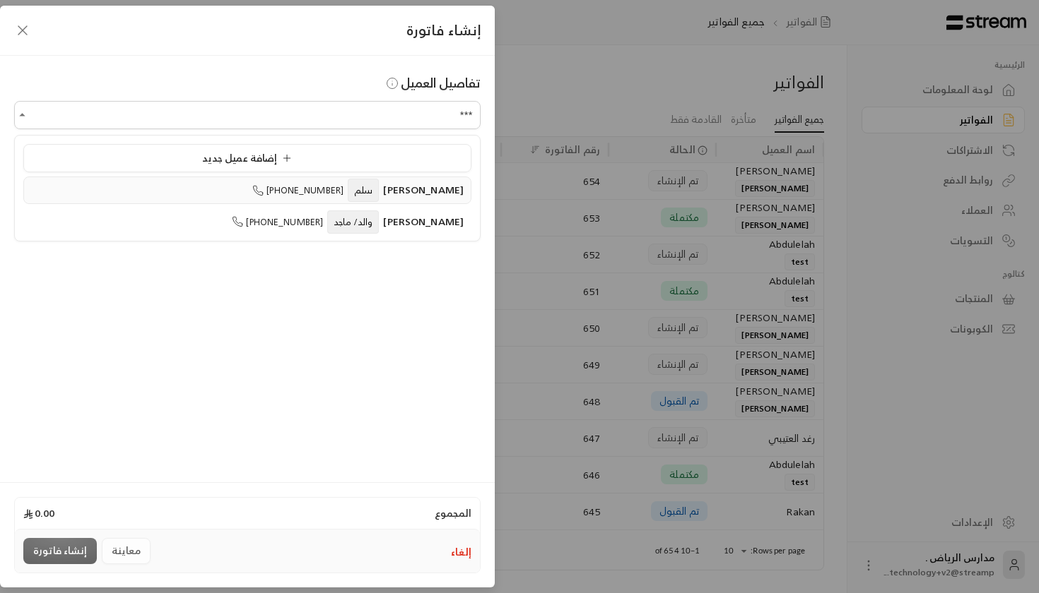
click at [302, 182] on li "[PERSON_NAME] [PHONE_NUMBER]" at bounding box center [247, 191] width 448 height 28
type input "**********"
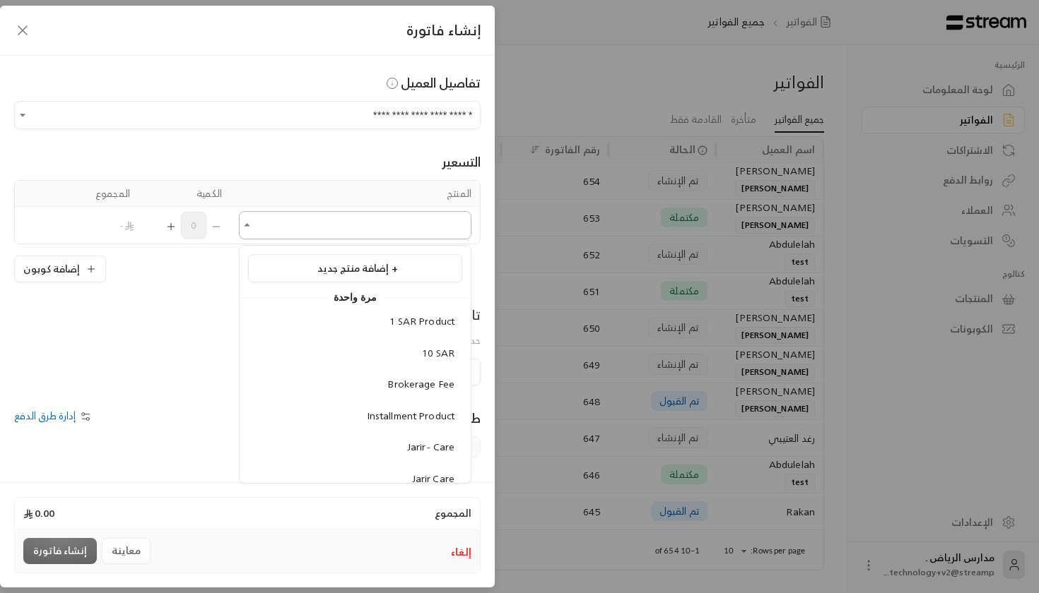
click at [349, 218] on input "اختر العميل" at bounding box center [355, 225] width 232 height 25
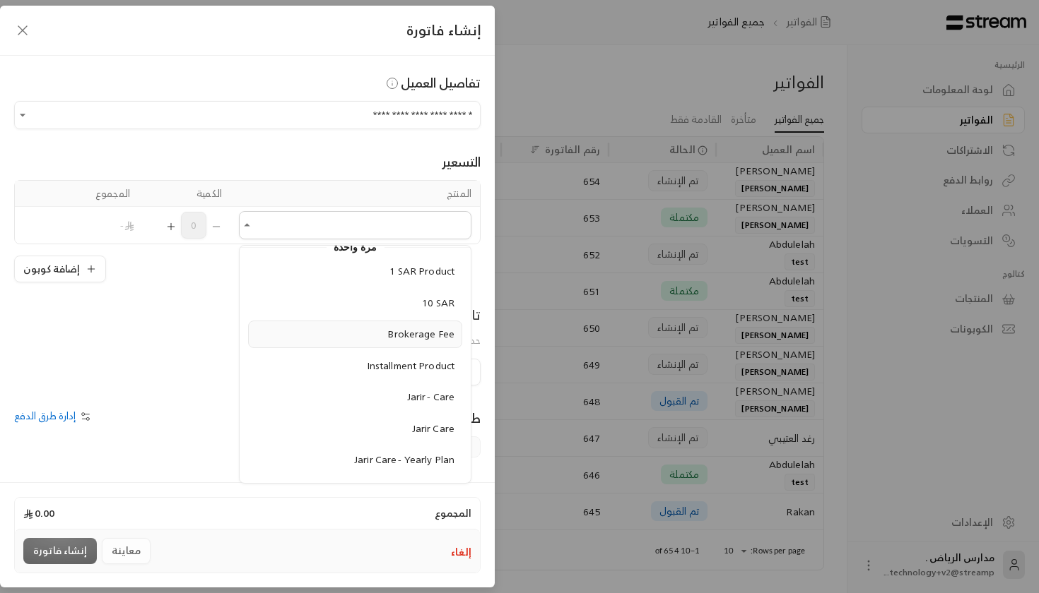
scroll to position [48, 0]
click at [413, 305] on div "10 SAR" at bounding box center [355, 305] width 199 height 15
type input "******"
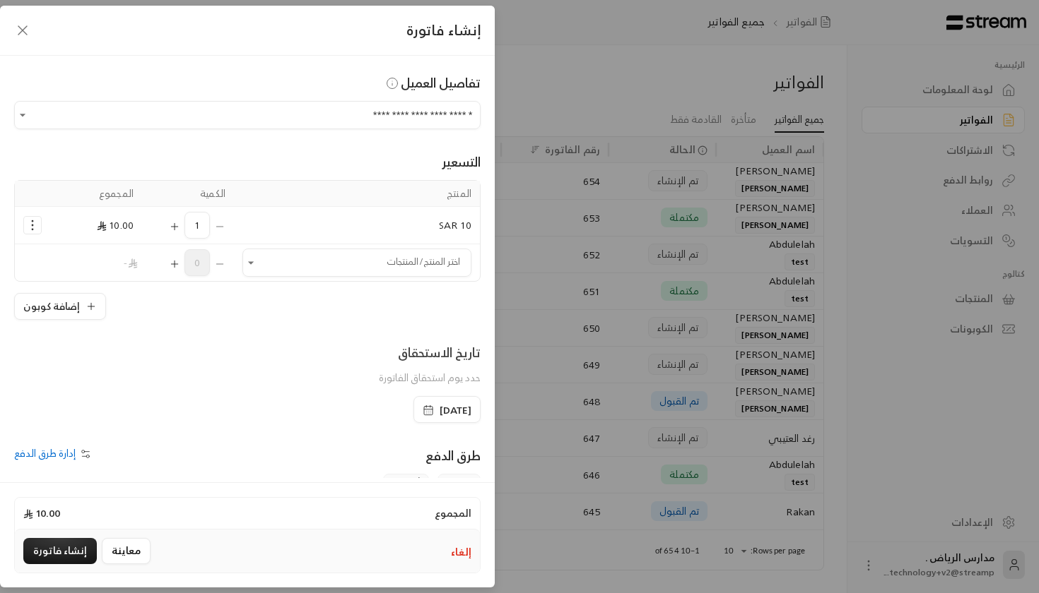
click at [67, 455] on span "إدارة طرق الدفع" at bounding box center [44, 453] width 61 height 18
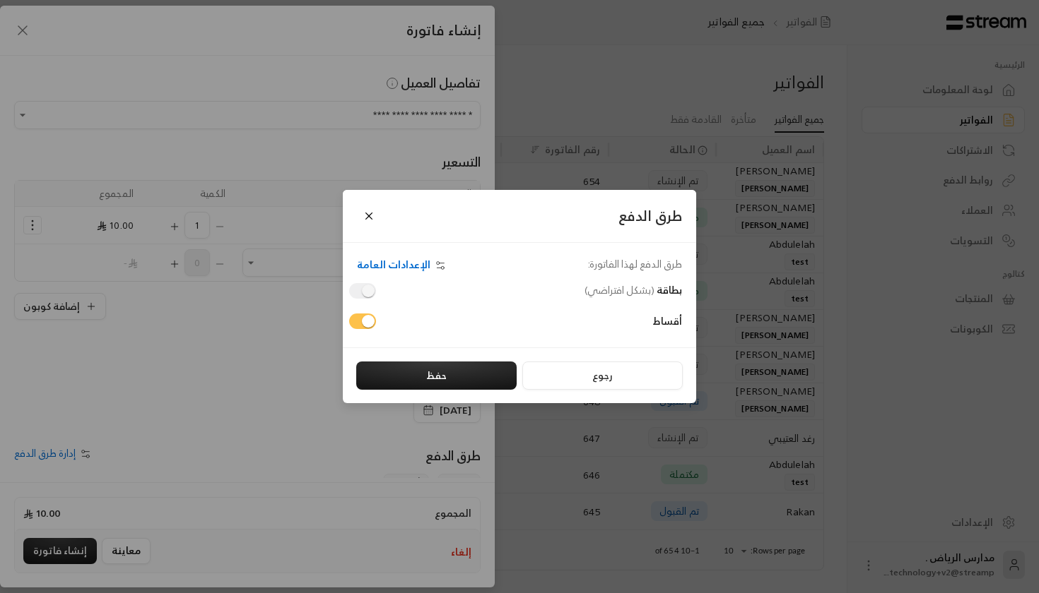
click at [366, 295] on span at bounding box center [362, 291] width 27 height 16
click at [444, 383] on button "حفظ" at bounding box center [436, 376] width 160 height 28
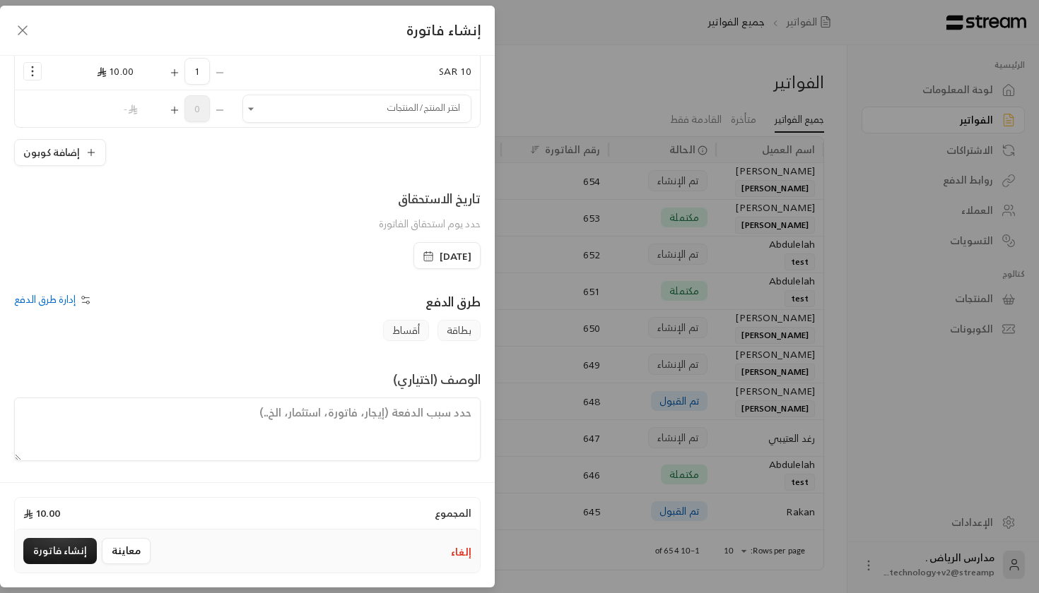
scroll to position [154, 0]
click at [61, 544] on button "إنشاء فاتورة" at bounding box center [59, 551] width 73 height 26
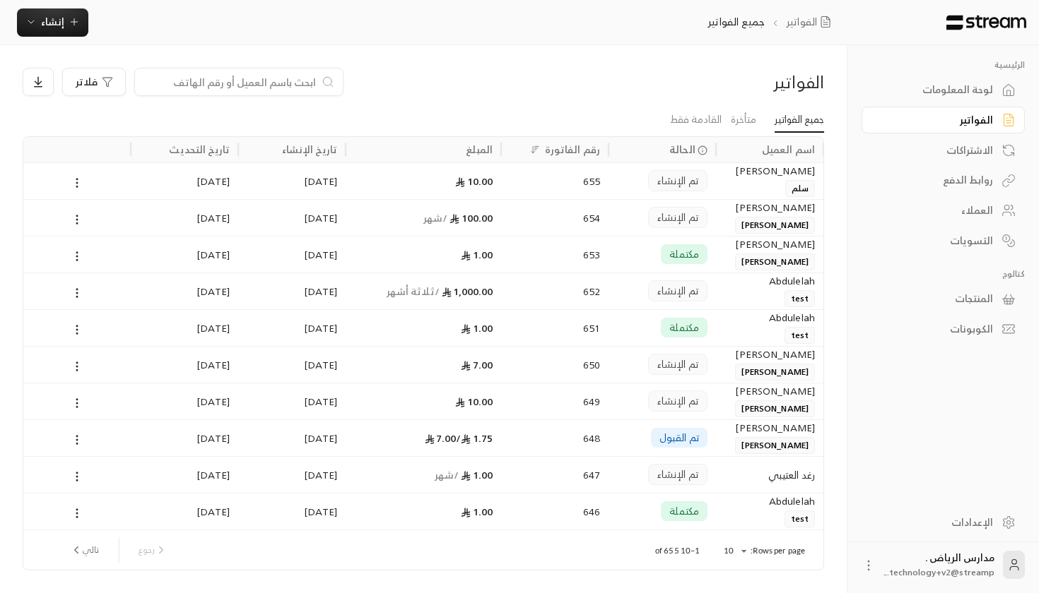
click at [629, 179] on div "تم الإنشاء" at bounding box center [662, 181] width 90 height 36
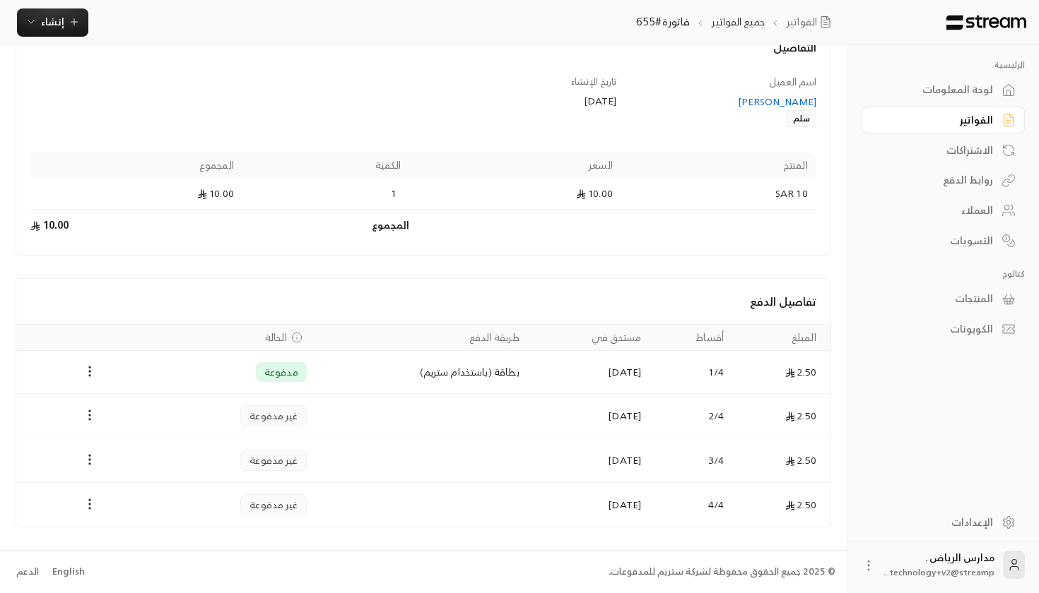
scroll to position [95, 0]
click at [95, 370] on icon "Payments" at bounding box center [90, 372] width 14 height 14
click at [138, 435] on li "استرداد" at bounding box center [122, 434] width 68 height 25
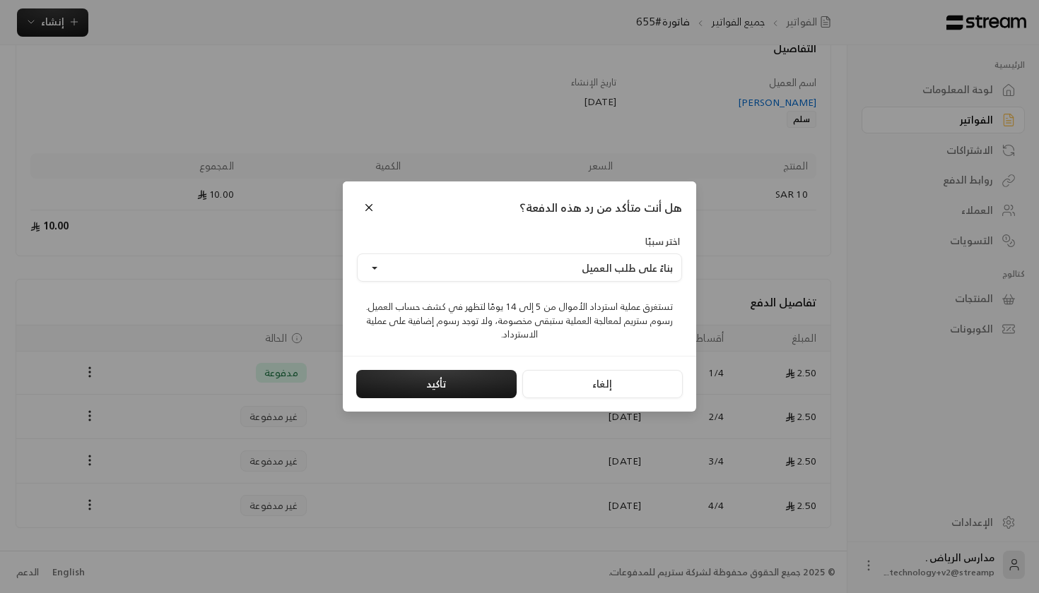
click at [448, 366] on div "إلغاء تأكيد" at bounding box center [519, 384] width 353 height 57
click at [446, 382] on button "تأكيد" at bounding box center [436, 384] width 160 height 28
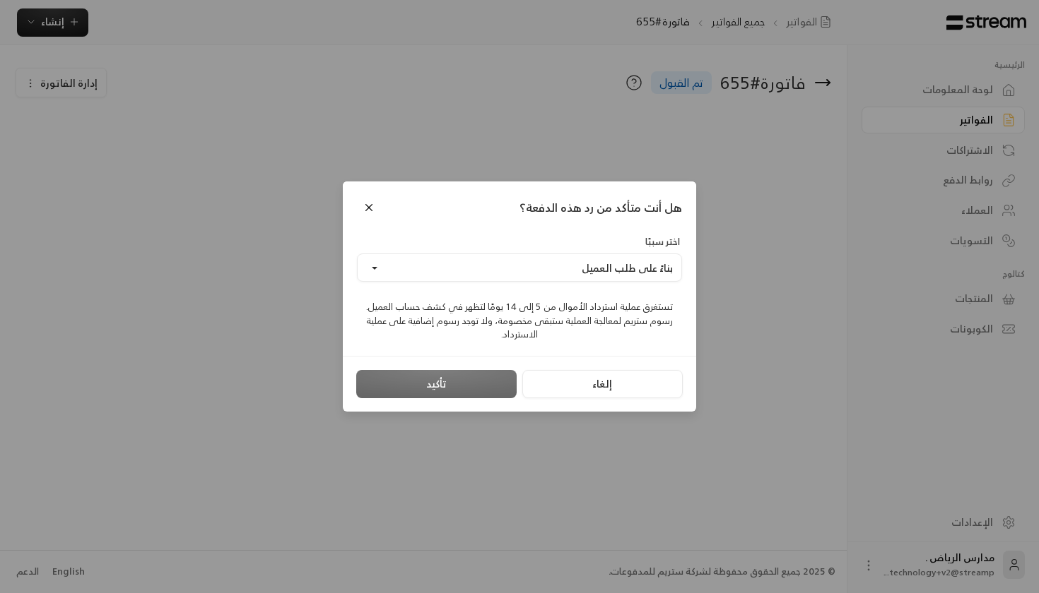
click at [463, 389] on div "تأكيد" at bounding box center [436, 384] width 160 height 28
click at [449, 394] on div "تأكيد" at bounding box center [436, 384] width 160 height 28
click at [496, 267] on button "بناءً على طلب العميل" at bounding box center [519, 268] width 325 height 28
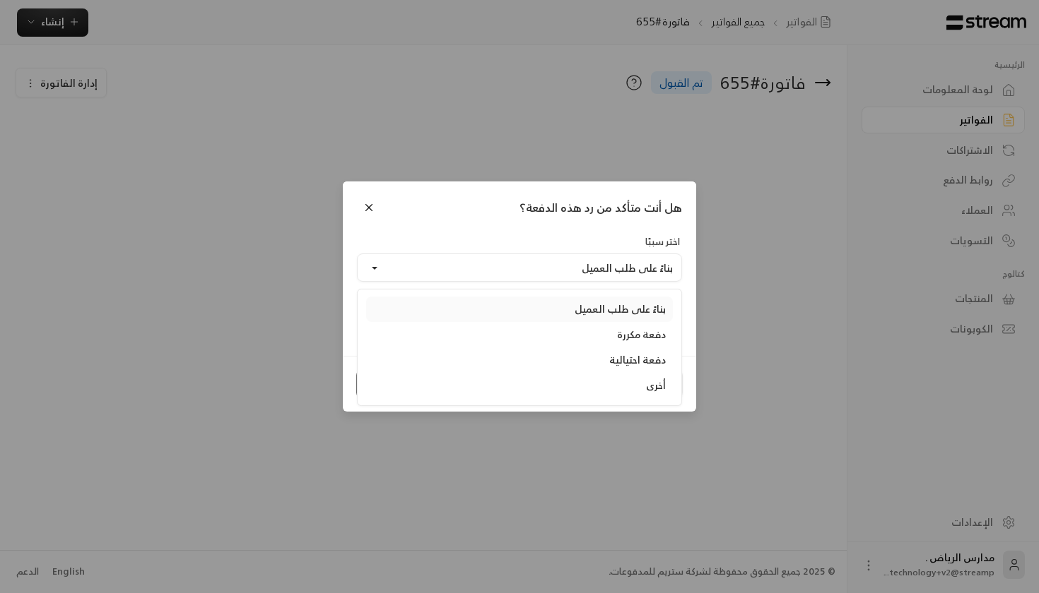
click at [510, 321] on link "بناءً على طلب العميل" at bounding box center [519, 309] width 307 height 25
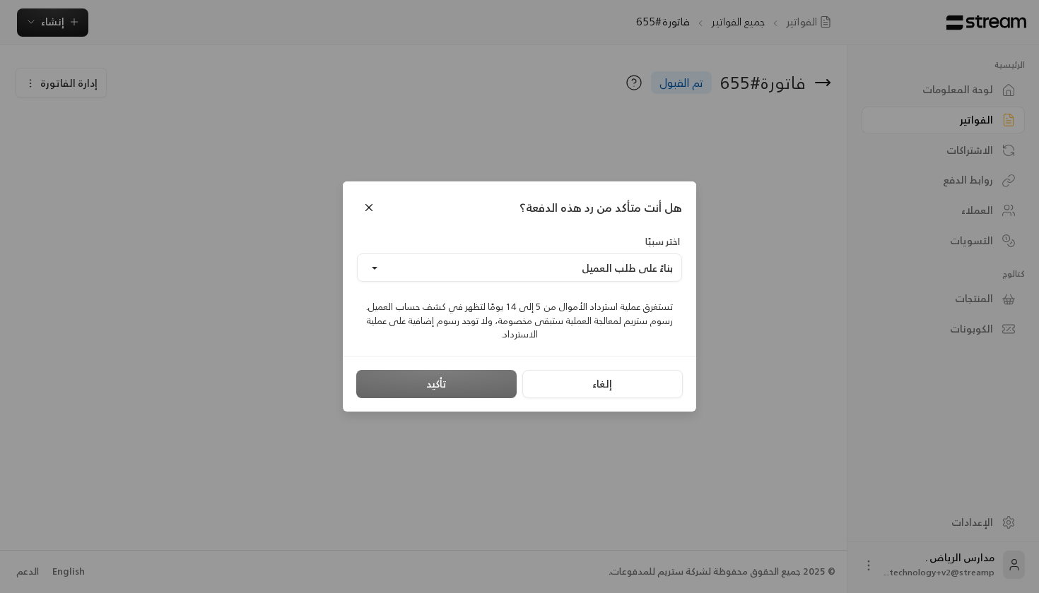
click at [430, 382] on div "تأكيد" at bounding box center [436, 384] width 160 height 28
click at [644, 379] on button "إلغاء" at bounding box center [602, 384] width 160 height 28
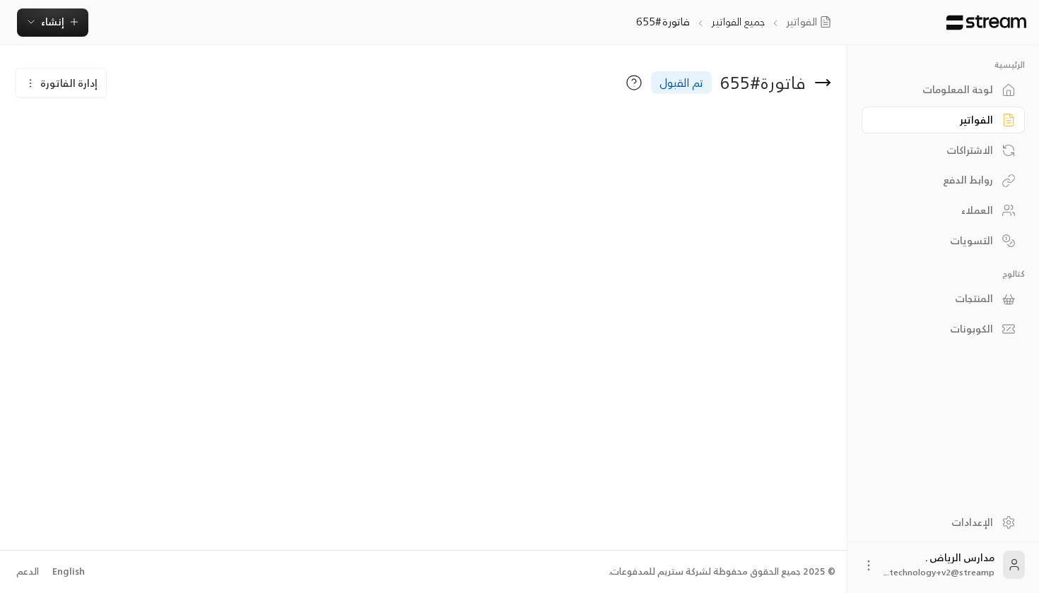
click at [826, 76] on icon at bounding box center [822, 82] width 17 height 17
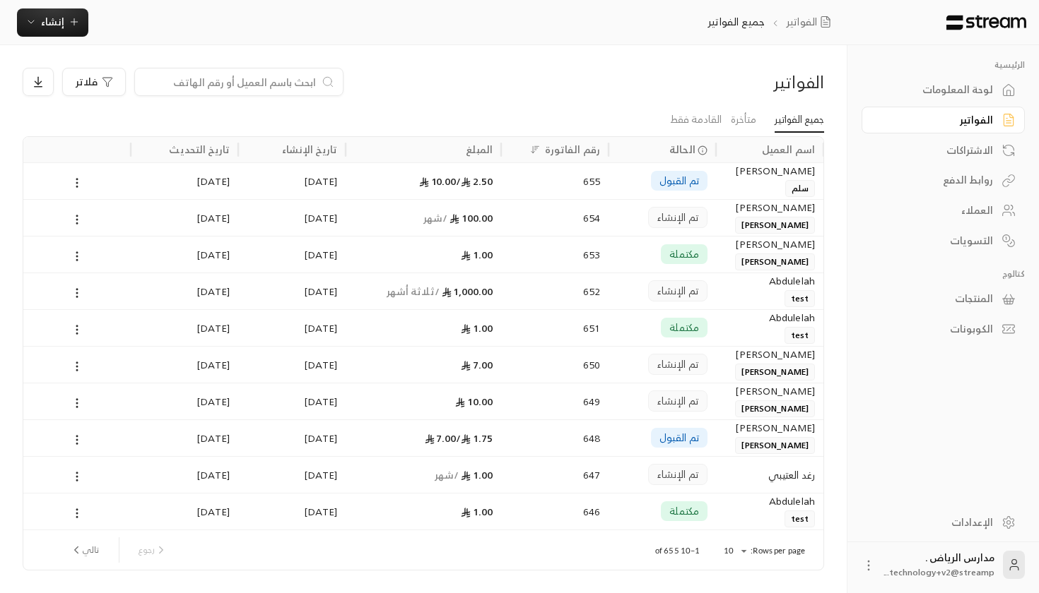
click at [405, 168] on div "2.50 / 10.00" at bounding box center [423, 181] width 138 height 36
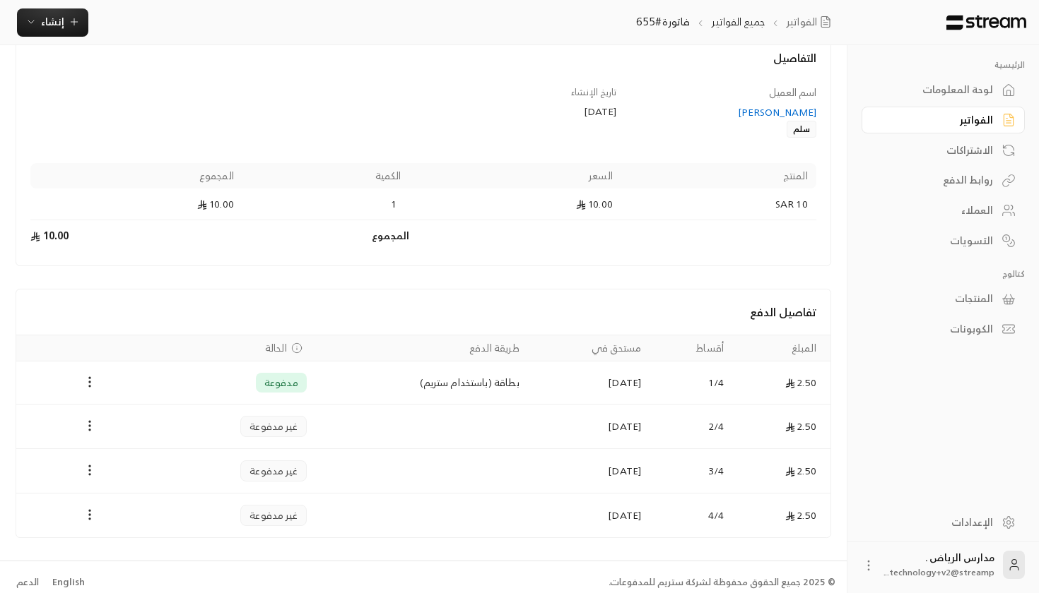
scroll to position [85, 0]
click at [98, 379] on div "Payments" at bounding box center [89, 382] width 129 height 17
click at [86, 379] on icon "Payments" at bounding box center [90, 382] width 14 height 14
click at [119, 453] on li "استرداد" at bounding box center [122, 444] width 68 height 25
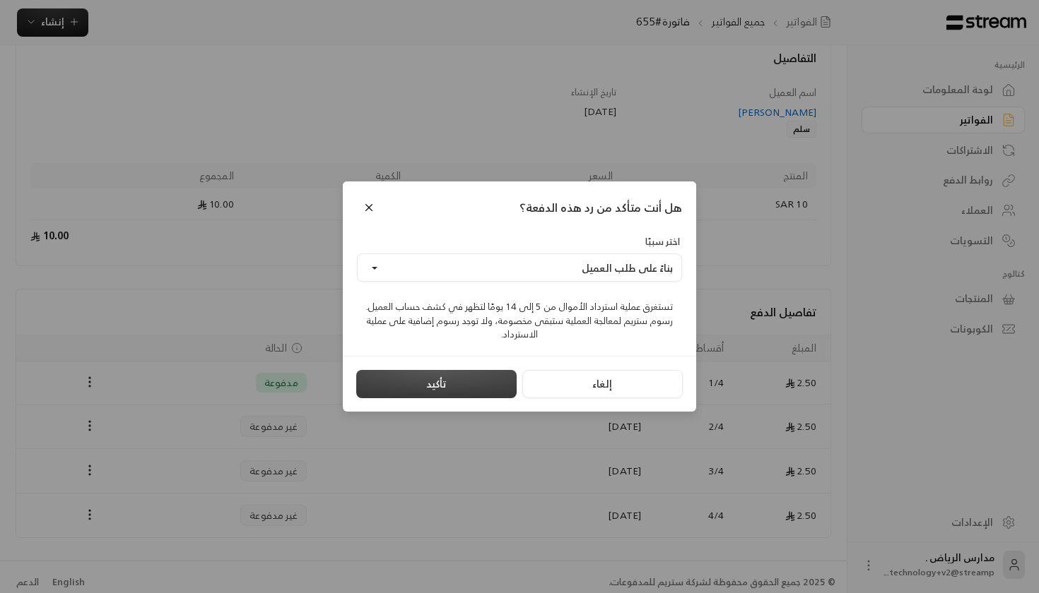
click at [420, 385] on button "تأكيد" at bounding box center [436, 384] width 160 height 28
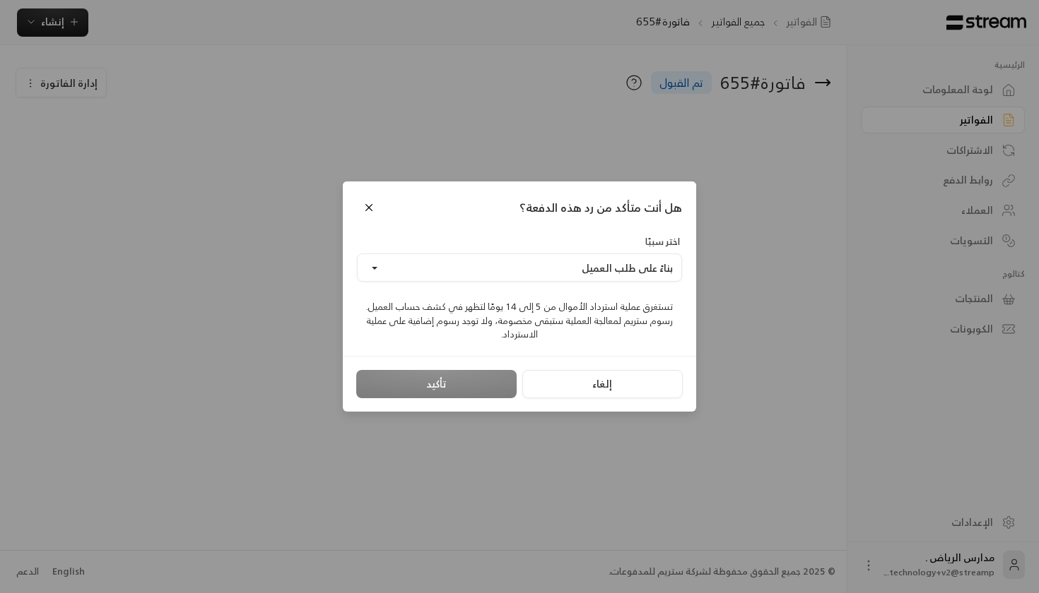
scroll to position [0, 0]
click at [485, 378] on div "تأكيد" at bounding box center [436, 384] width 160 height 28
click at [561, 386] on button "إلغاء" at bounding box center [602, 384] width 160 height 28
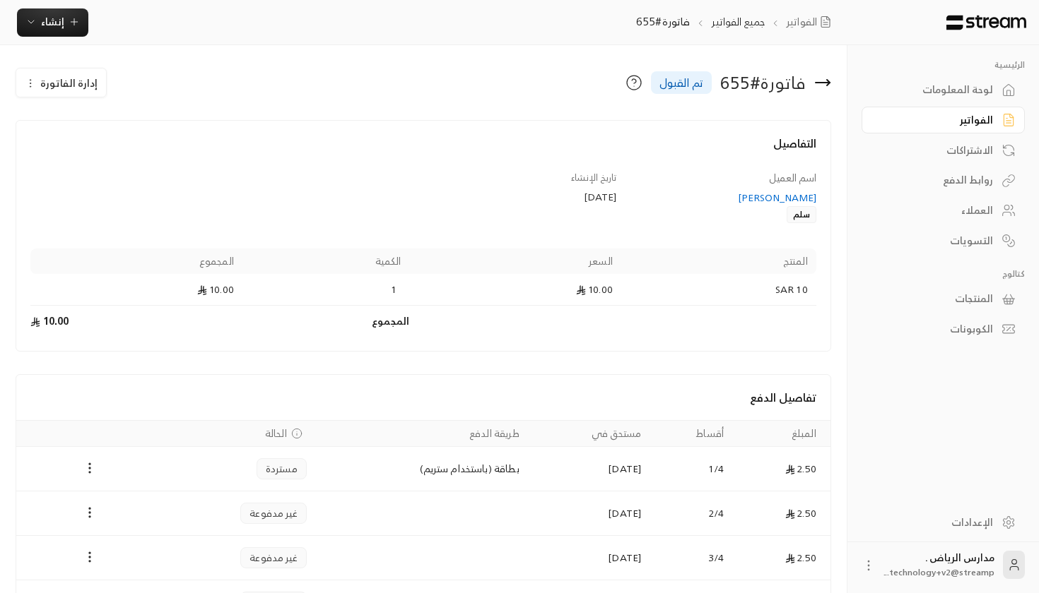
click at [805, 194] on div "[PERSON_NAME]" at bounding box center [723, 198] width 186 height 14
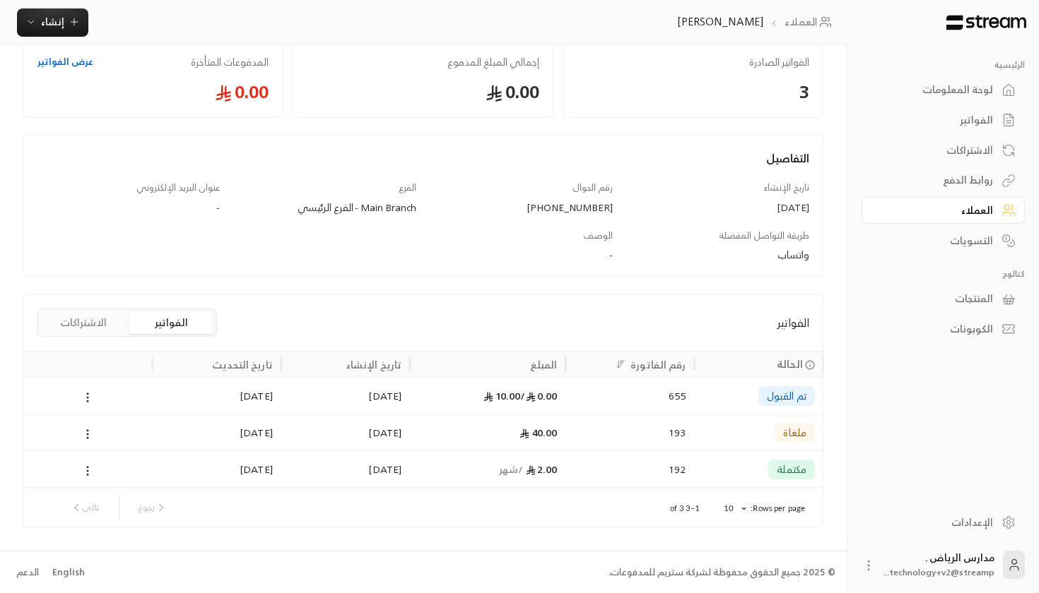
scroll to position [89, 0]
click at [87, 394] on circle at bounding box center [87, 394] width 1 height 1
click at [110, 430] on li "عرض" at bounding box center [102, 434] width 35 height 25
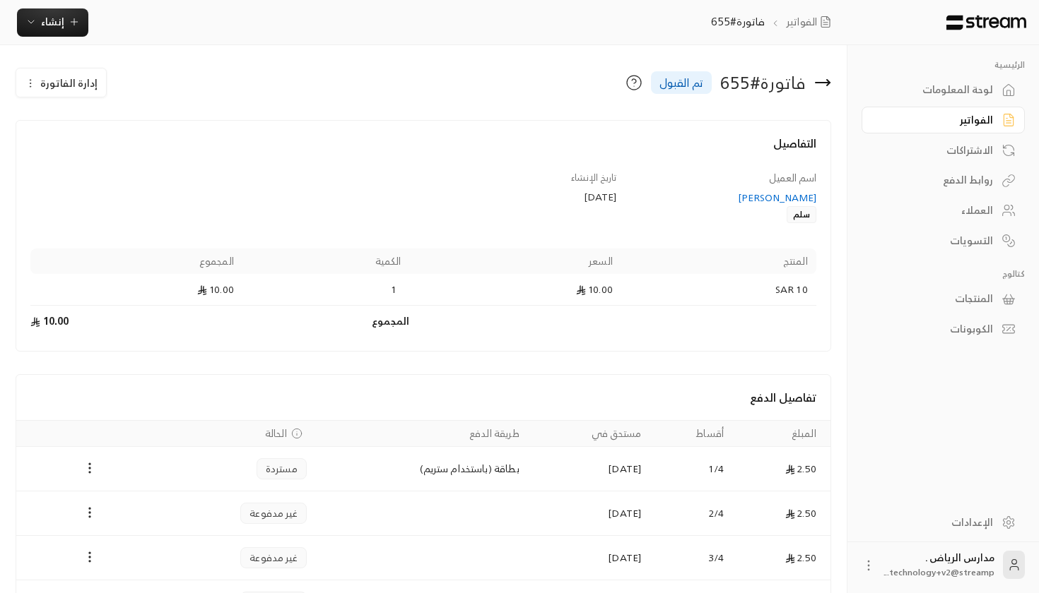
click at [57, 82] on span "إدارة الفاتورة" at bounding box center [68, 83] width 57 height 18
click at [93, 127] on span "إلغاء" at bounding box center [98, 123] width 16 height 11
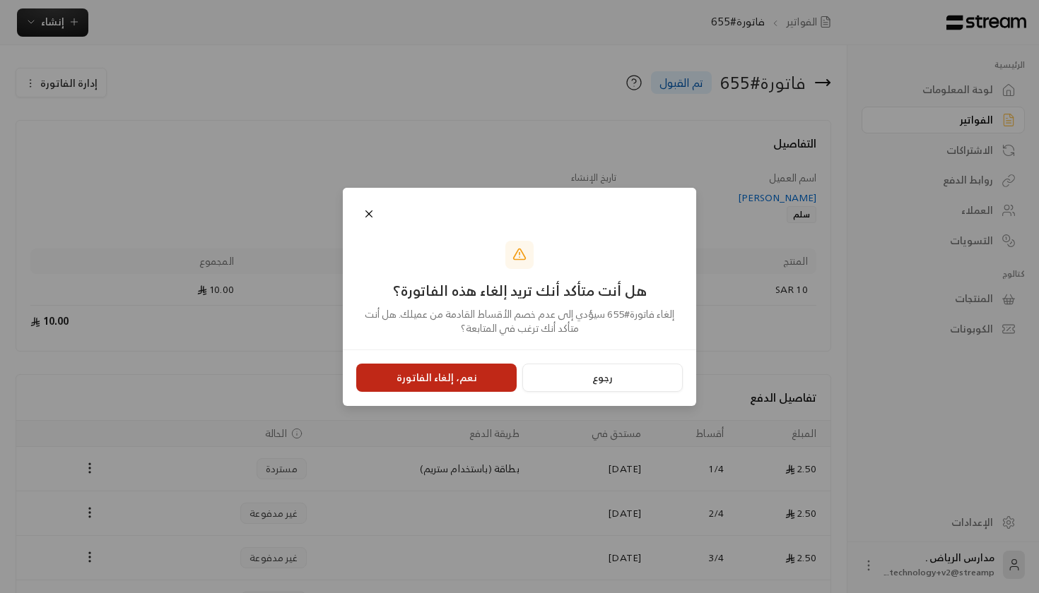
click at [389, 376] on button "نعم، إلغاء الفاتورة" at bounding box center [436, 378] width 160 height 28
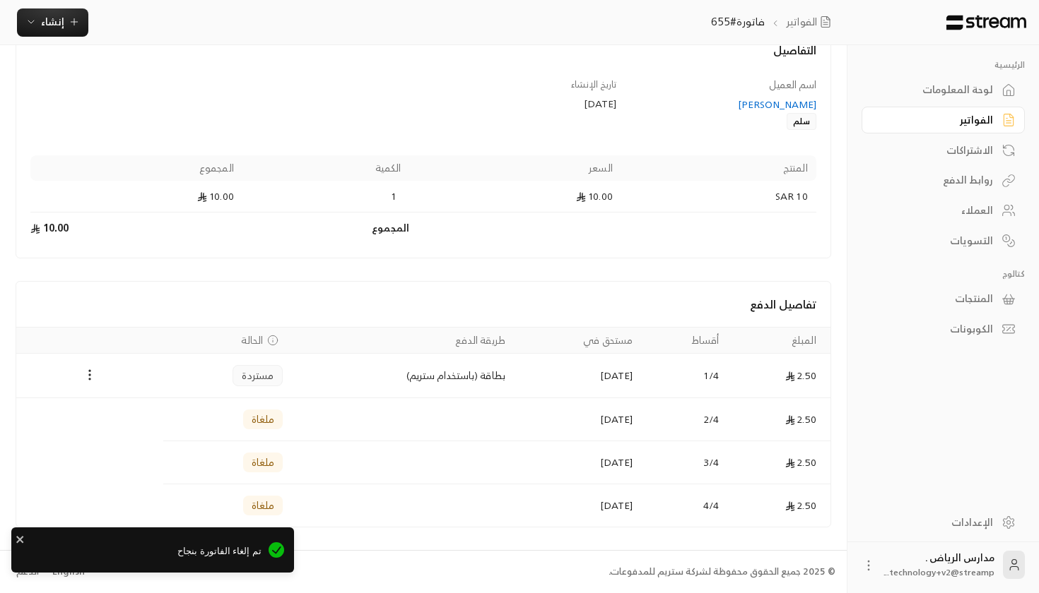
scroll to position [85, 0]
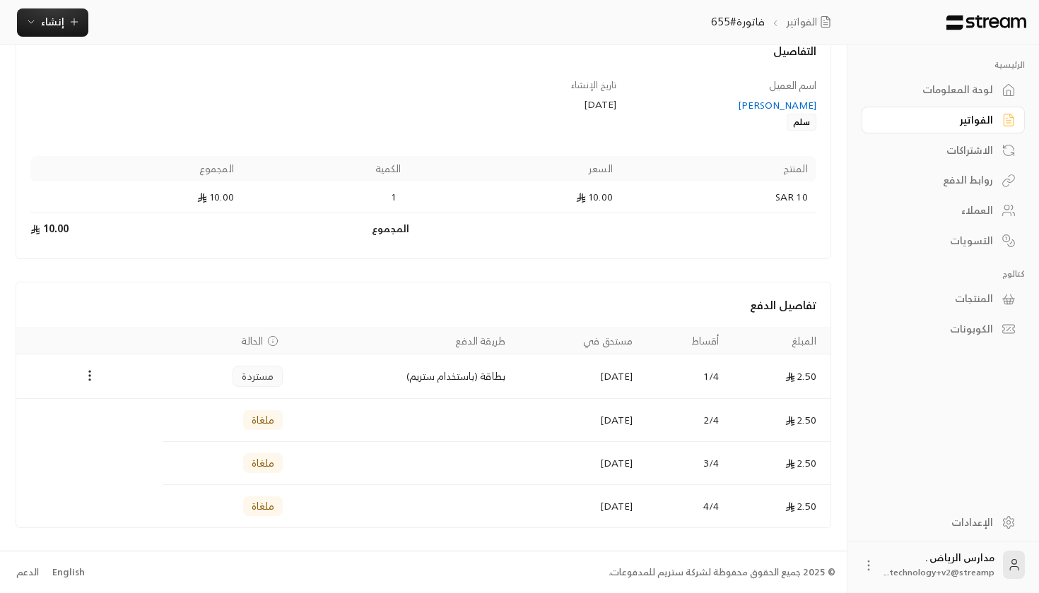
click at [930, 92] on div "لوحة المعلومات" at bounding box center [936, 90] width 114 height 14
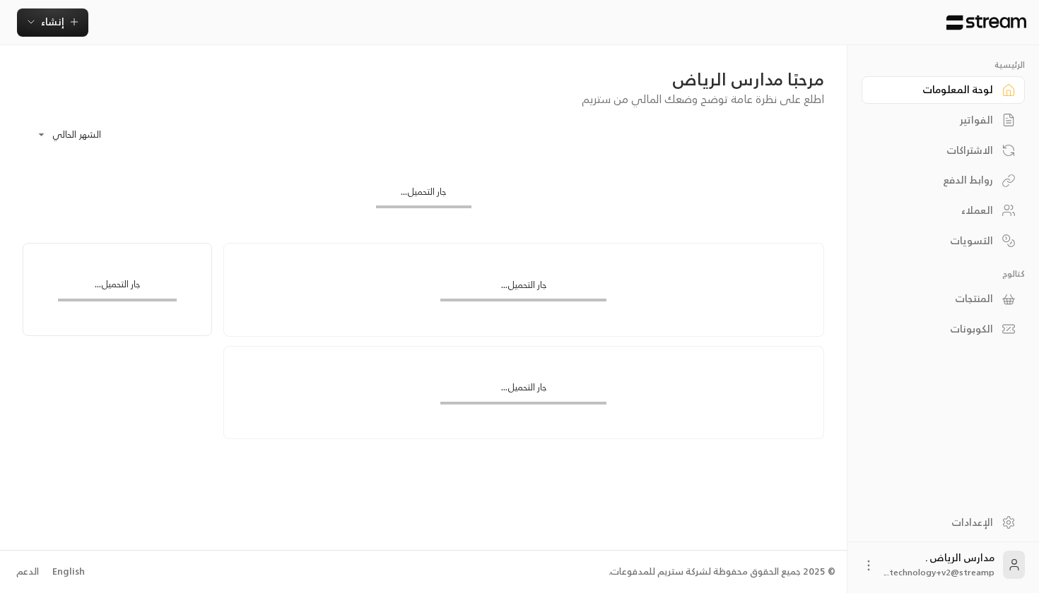
click at [930, 92] on div "لوحة المعلومات" at bounding box center [936, 90] width 114 height 14
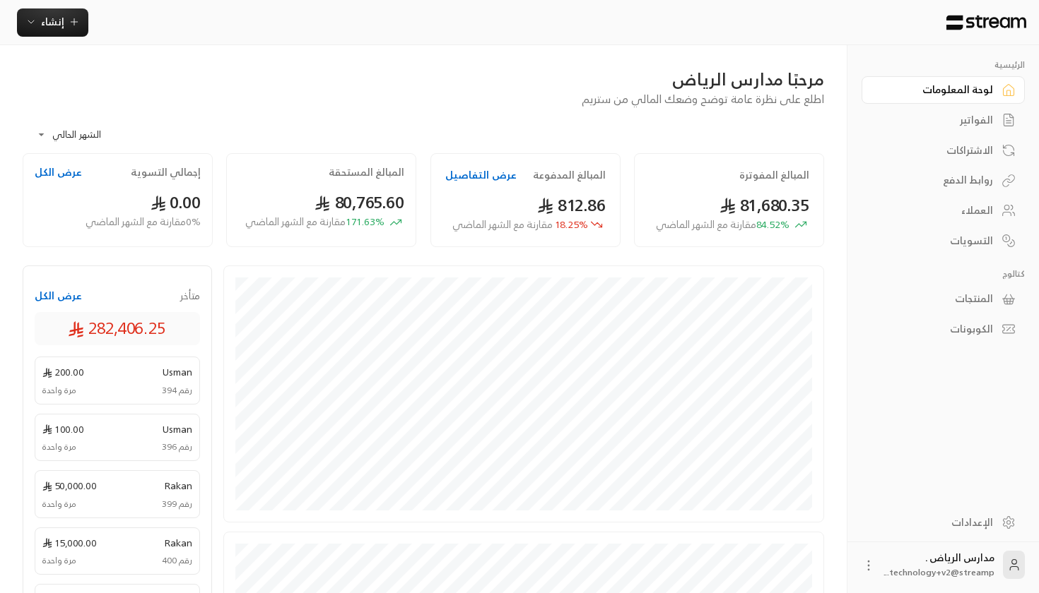
click at [959, 89] on div "لوحة المعلومات" at bounding box center [936, 90] width 114 height 14
